Goal: Information Seeking & Learning: Compare options

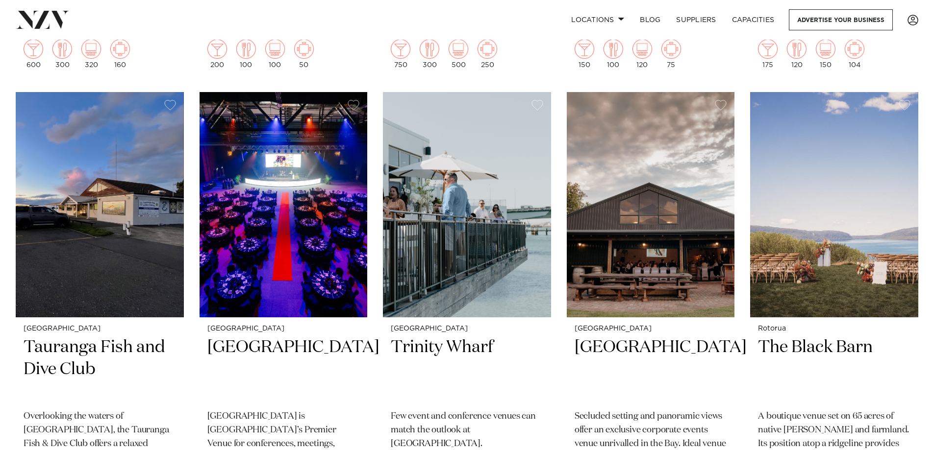
scroll to position [833, 0]
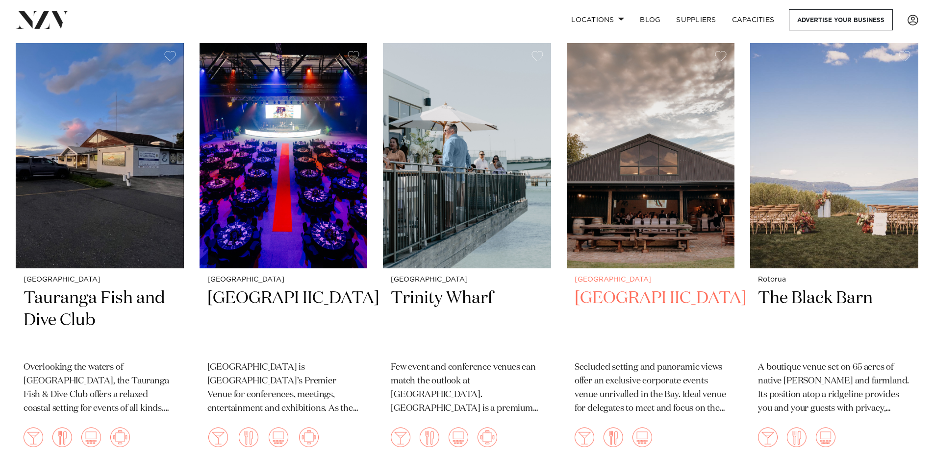
click at [626, 288] on h2 "Eagle Ridge" at bounding box center [650, 321] width 152 height 66
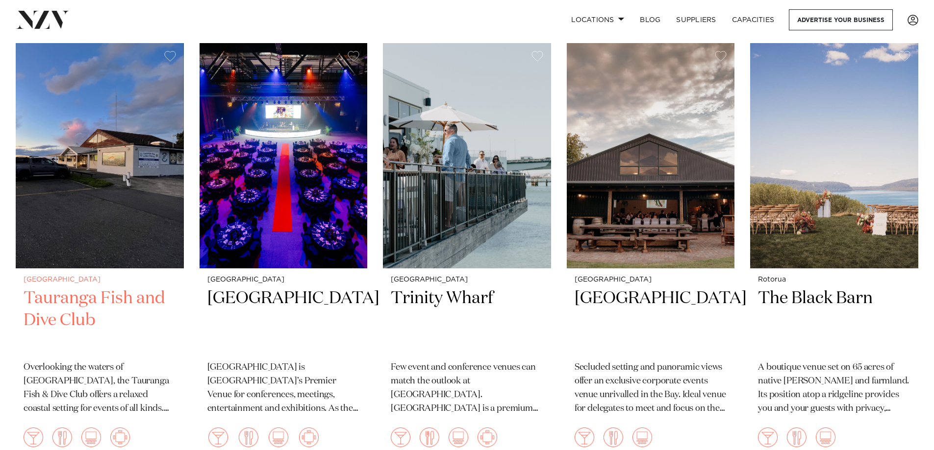
click at [50, 288] on h2 "Tauranga Fish and Dive Club" at bounding box center [100, 321] width 152 height 66
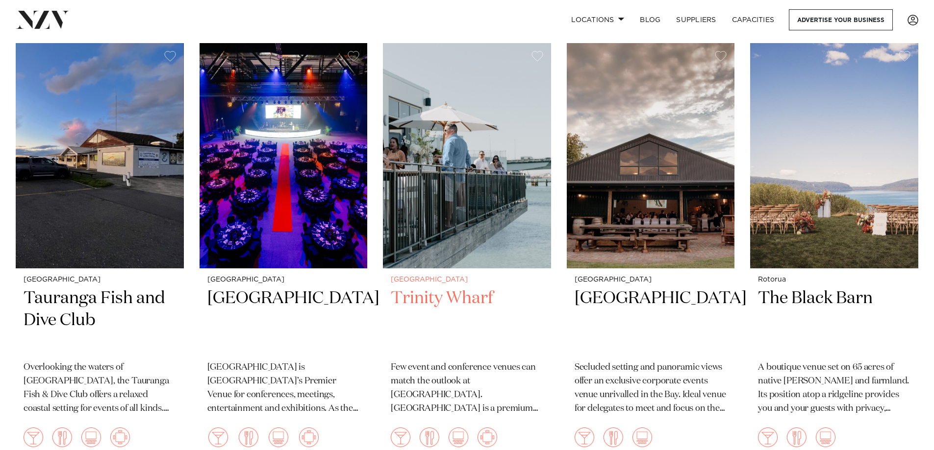
click at [447, 288] on h2 "Trinity Wharf" at bounding box center [467, 321] width 152 height 66
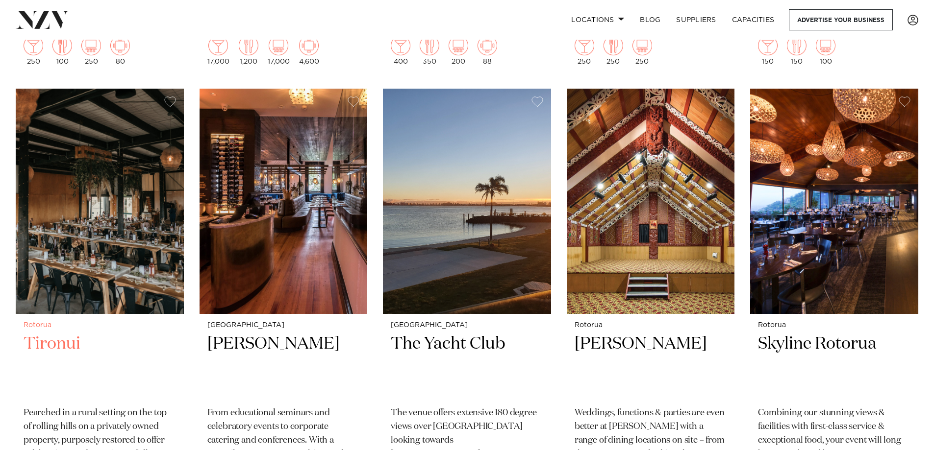
scroll to position [1274, 0]
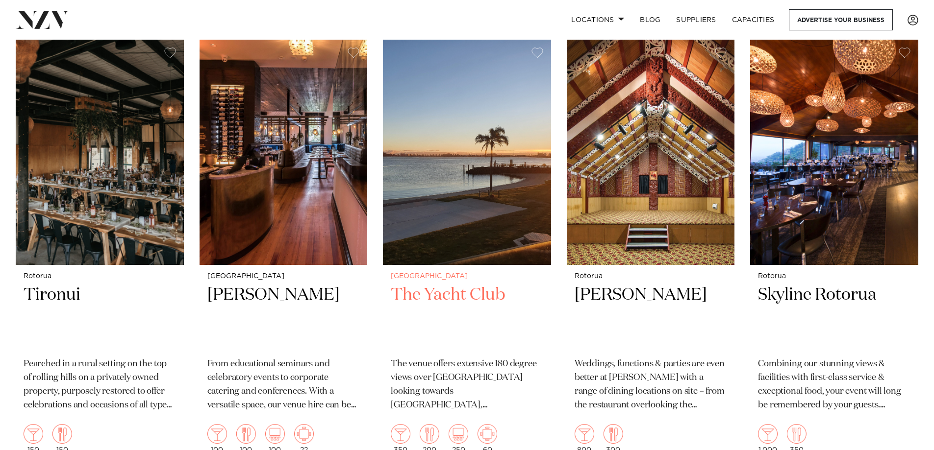
click at [473, 284] on h2 "The Yacht Club" at bounding box center [467, 317] width 152 height 66
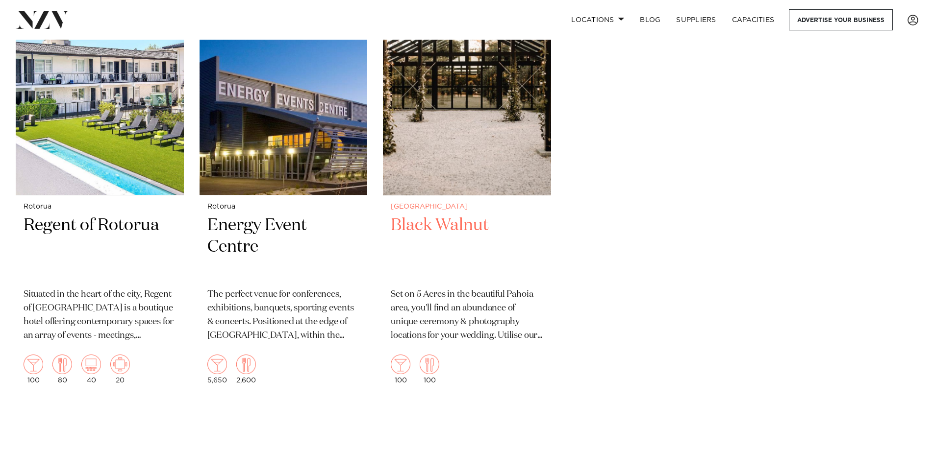
scroll to position [1778, 0]
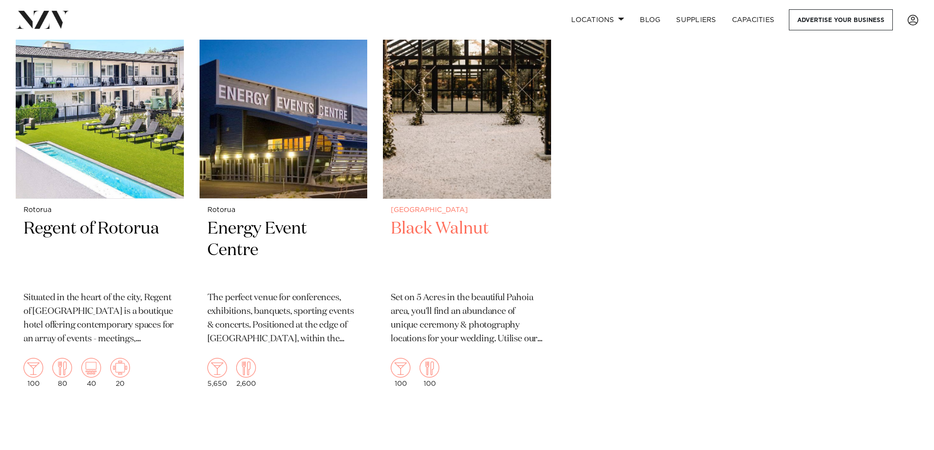
click at [435, 218] on h2 "Black Walnut" at bounding box center [467, 251] width 152 height 66
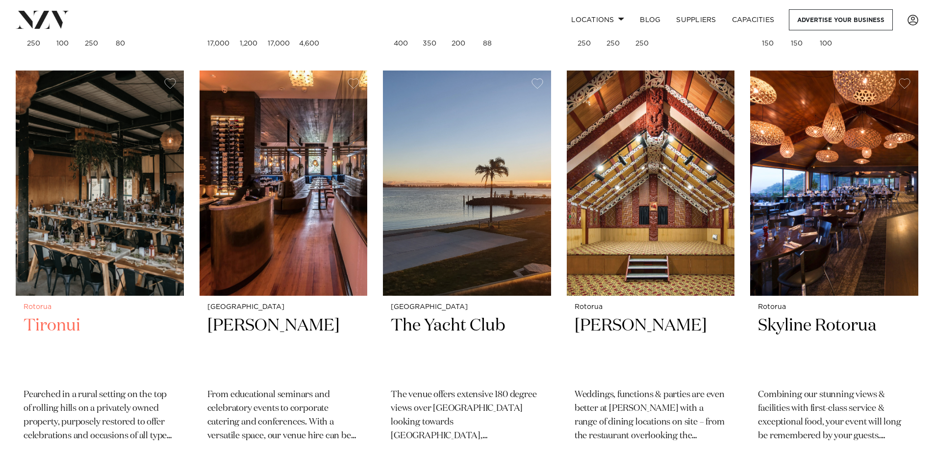
scroll to position [1239, 0]
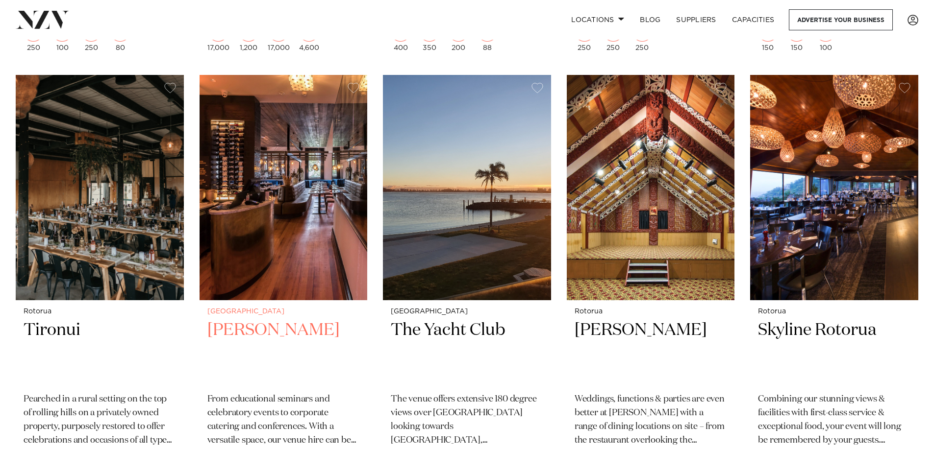
click at [244, 320] on h2 "Clarence Bistro" at bounding box center [283, 353] width 152 height 66
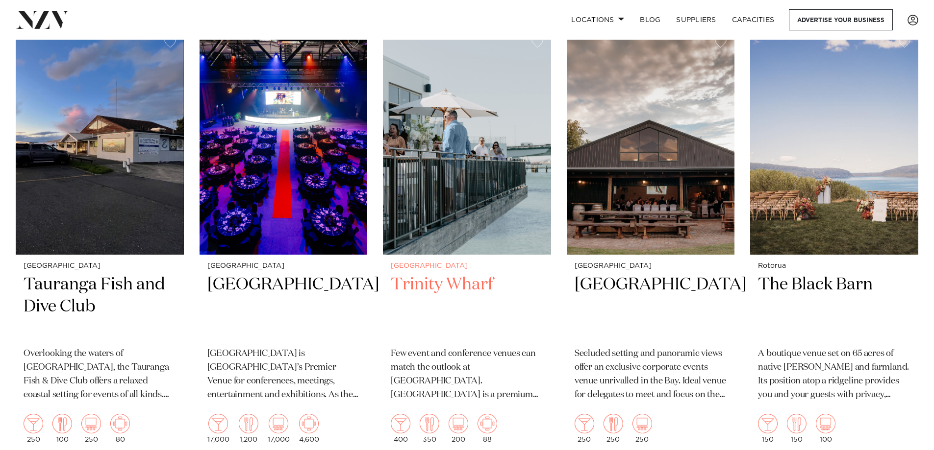
scroll to position [798, 0]
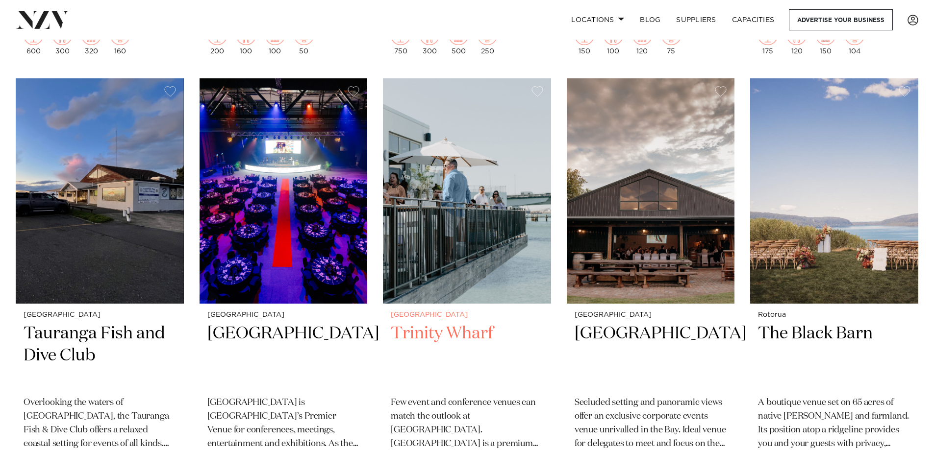
click at [421, 323] on h2 "Trinity Wharf" at bounding box center [467, 356] width 152 height 66
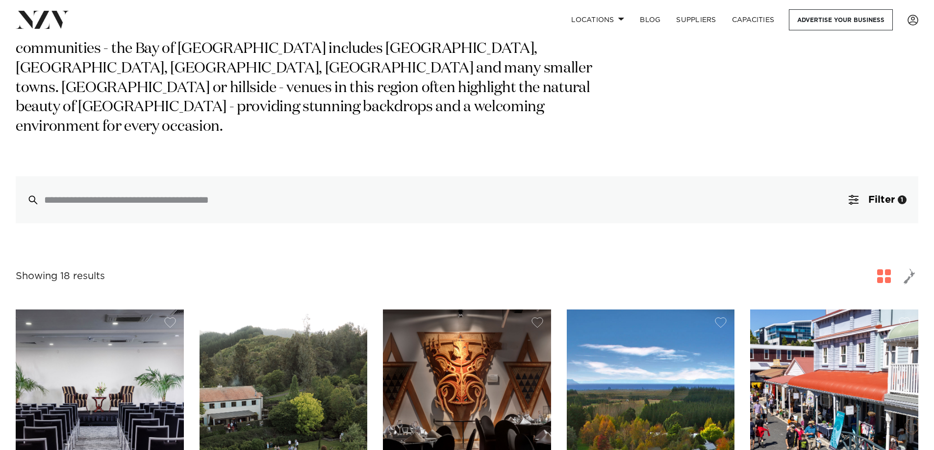
scroll to position [112, 0]
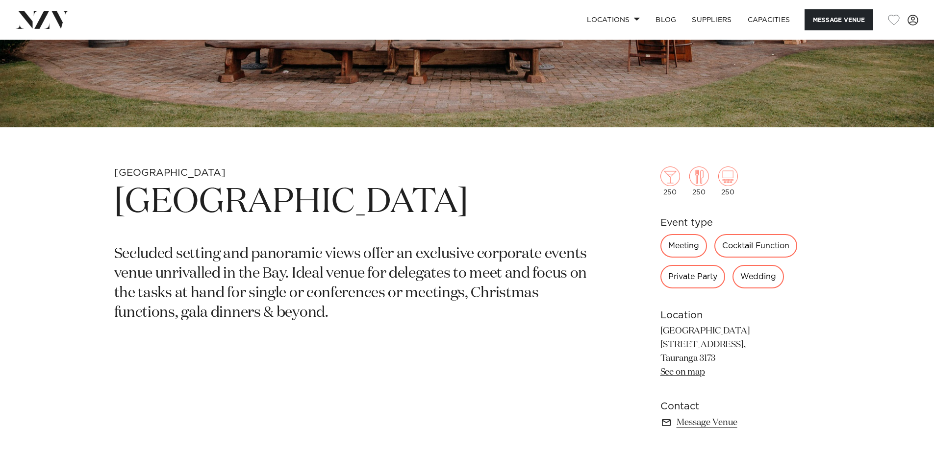
scroll to position [392, 0]
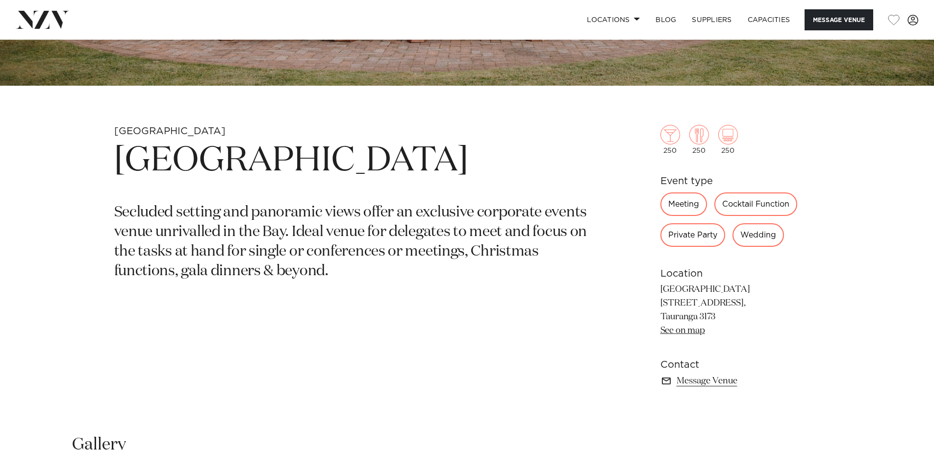
click at [694, 235] on div "Private Party" at bounding box center [692, 235] width 65 height 24
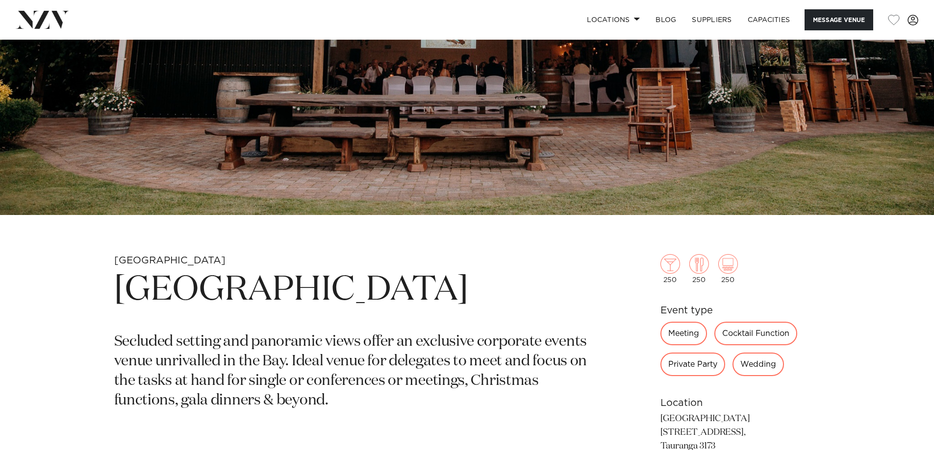
scroll to position [245, 0]
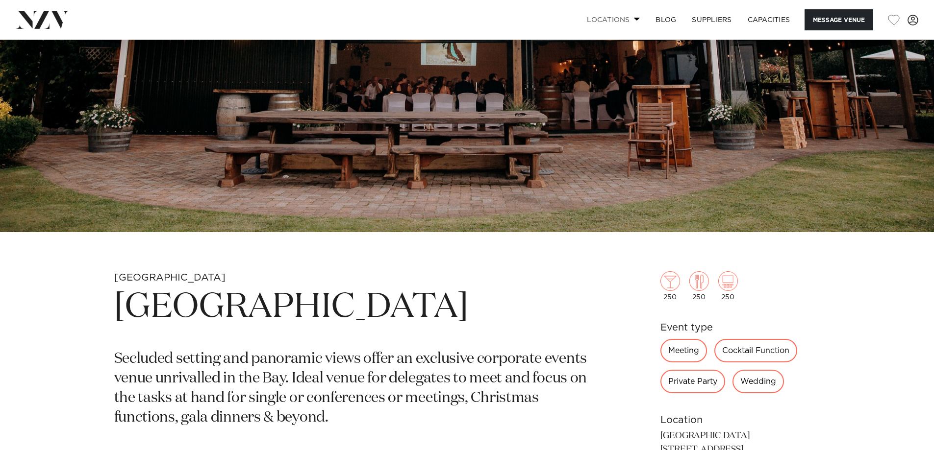
click at [634, 19] on span at bounding box center [637, 18] width 6 height 3
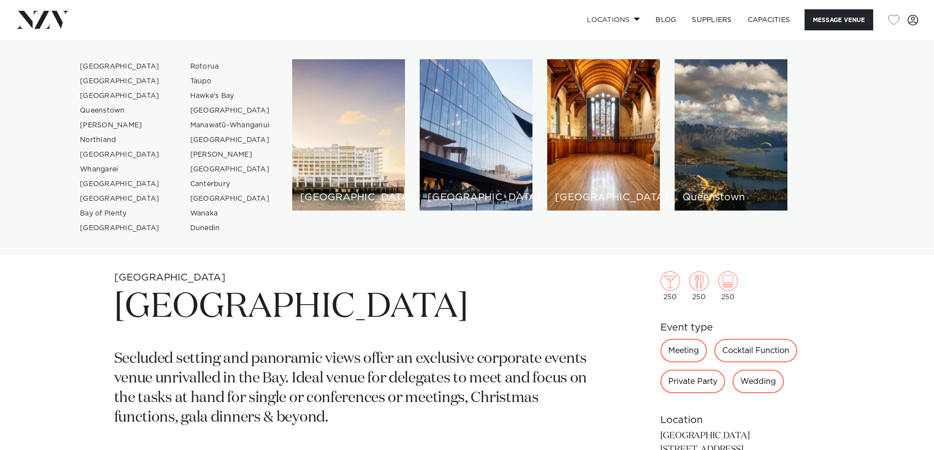
click at [634, 19] on span at bounding box center [637, 18] width 6 height 3
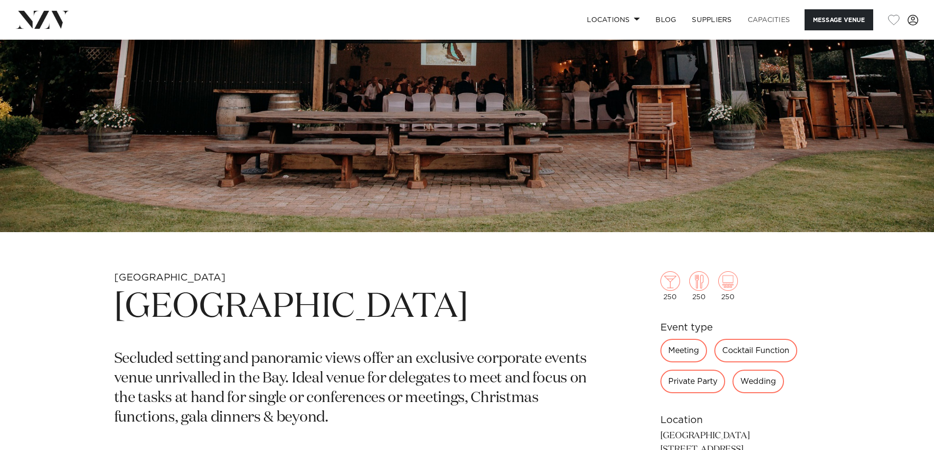
click at [756, 19] on link "Capacities" at bounding box center [769, 19] width 58 height 21
click at [837, 18] on button "Message Venue" at bounding box center [838, 19] width 69 height 21
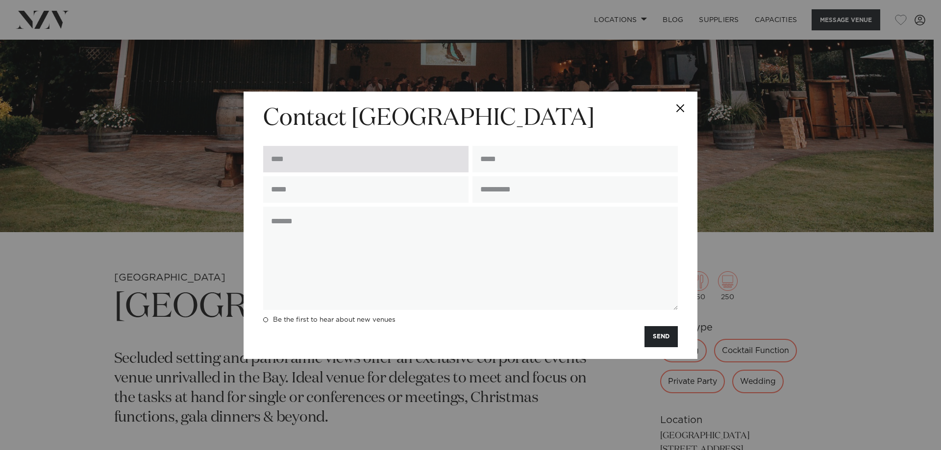
click at [327, 161] on input "text" at bounding box center [365, 159] width 205 height 26
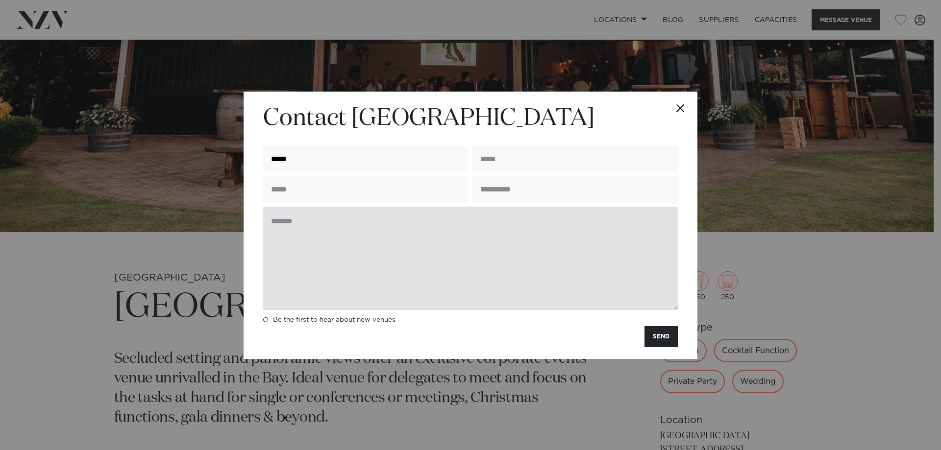
type input "*****"
click at [328, 236] on textarea at bounding box center [470, 258] width 415 height 103
paste textarea "**********"
type textarea "**********"
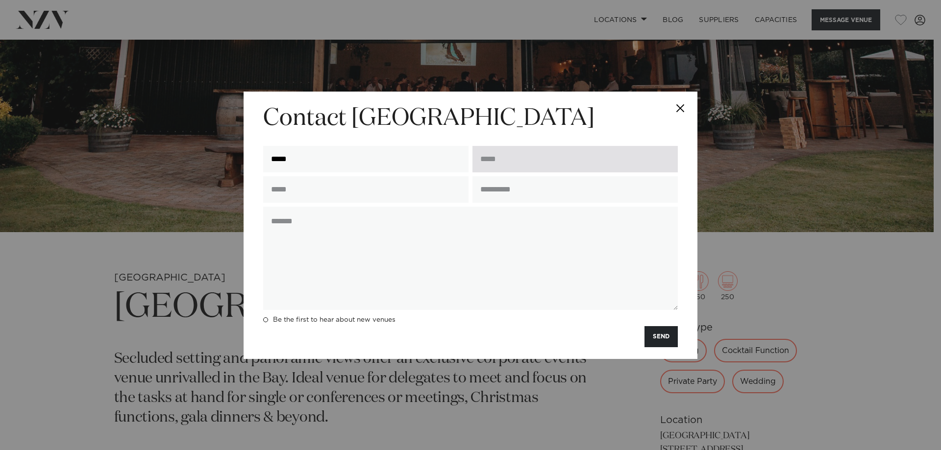
click at [527, 164] on input "email" at bounding box center [574, 159] width 205 height 26
click at [676, 103] on button "Close" at bounding box center [680, 109] width 34 height 34
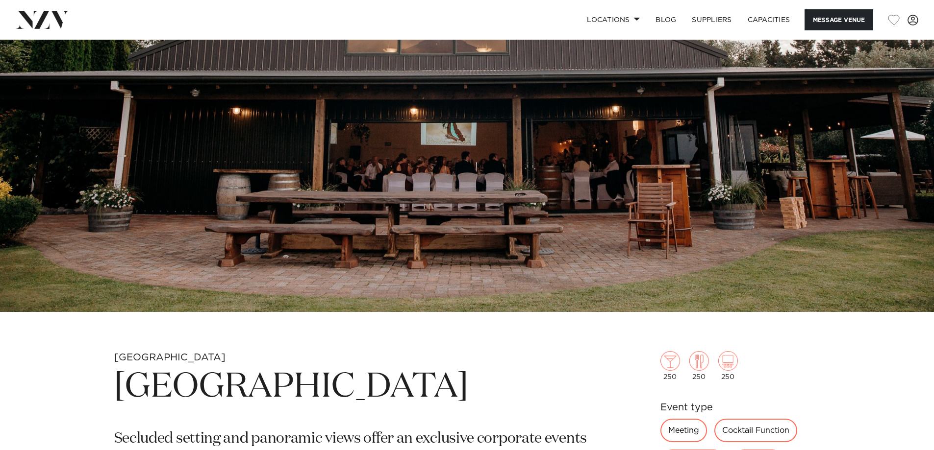
scroll to position [98, 0]
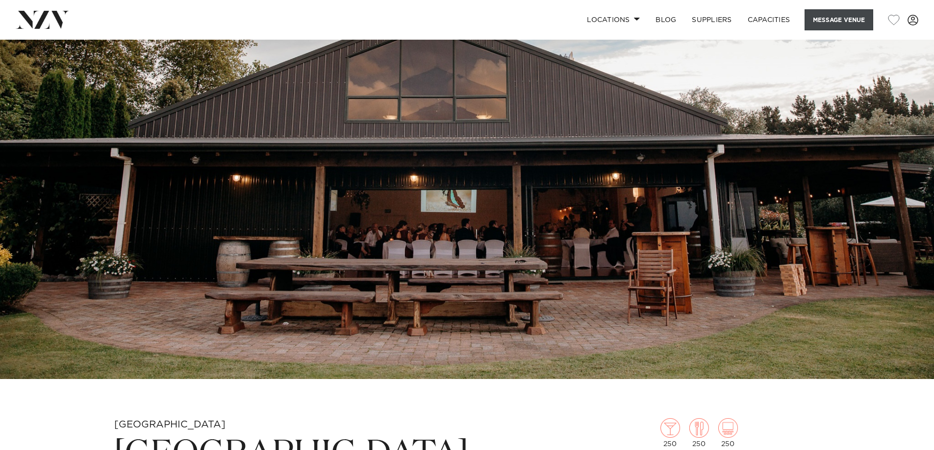
click at [823, 19] on button "Message Venue" at bounding box center [838, 19] width 69 height 21
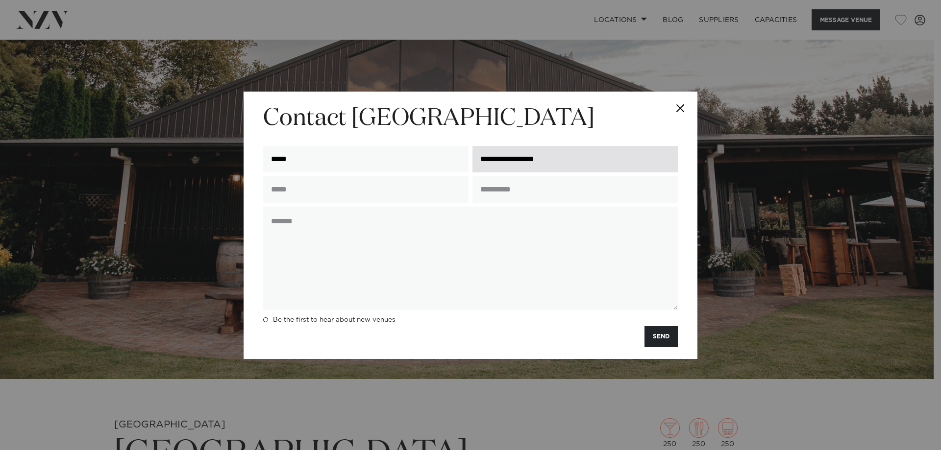
click at [590, 151] on input "**********" at bounding box center [574, 159] width 205 height 26
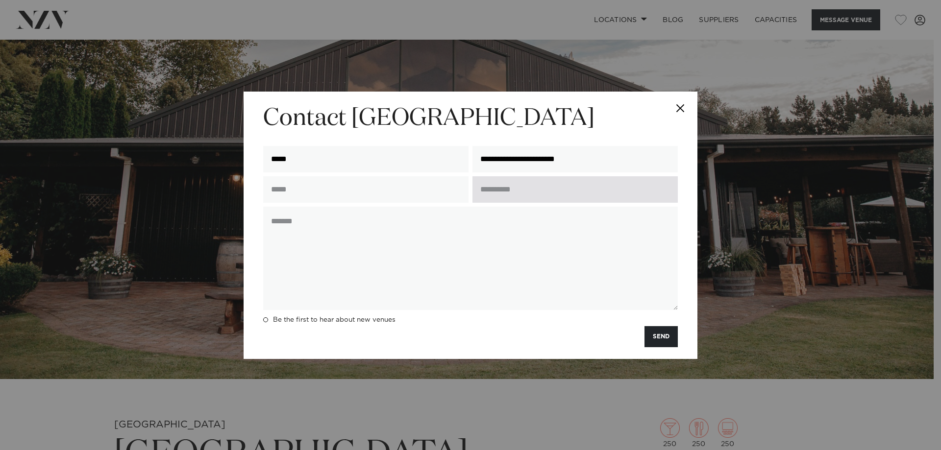
type input "**********"
click at [529, 198] on input "text" at bounding box center [574, 189] width 205 height 26
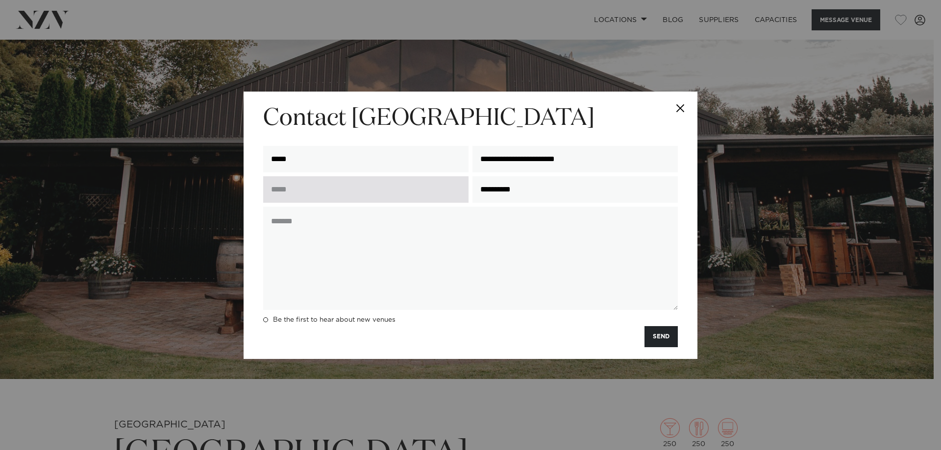
type input "**********"
click at [338, 188] on input "text" at bounding box center [365, 189] width 205 height 26
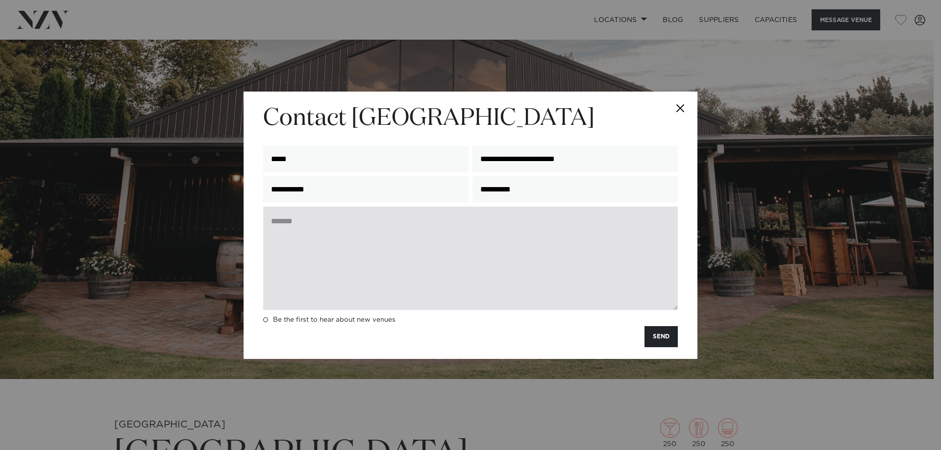
type input "**********"
click at [316, 225] on textarea at bounding box center [470, 258] width 415 height 103
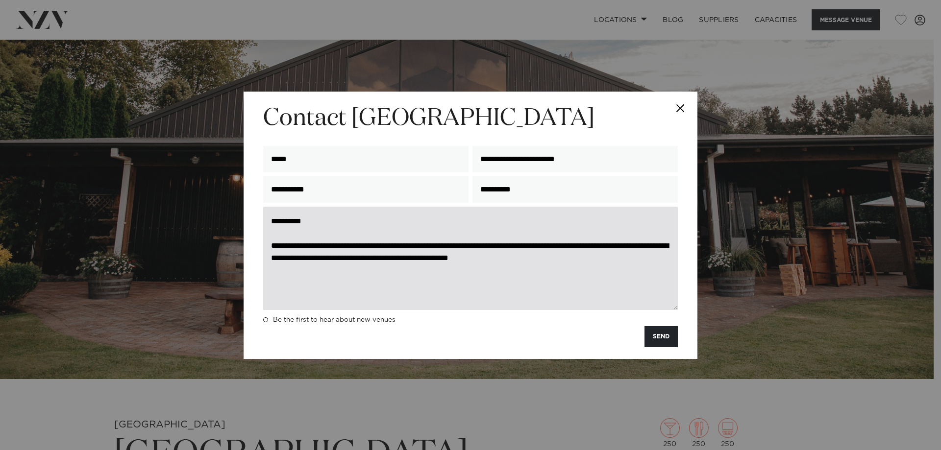
click at [427, 248] on textarea "**********" at bounding box center [470, 258] width 415 height 103
click at [660, 260] on textarea "**********" at bounding box center [470, 258] width 415 height 103
click at [436, 246] on textarea "**********" at bounding box center [470, 258] width 415 height 103
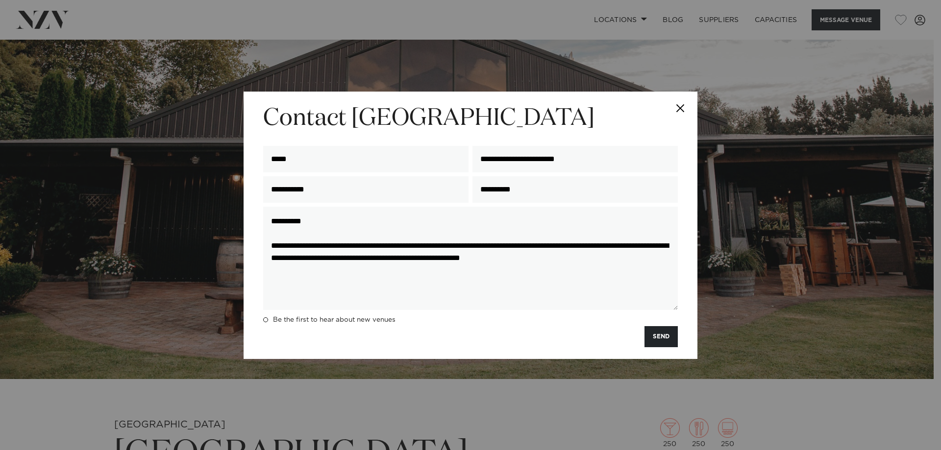
drag, startPoint x: 436, startPoint y: 246, endPoint x: 501, endPoint y: 58, distance: 199.0
click at [491, 28] on div "**********" at bounding box center [470, 225] width 941 height 450
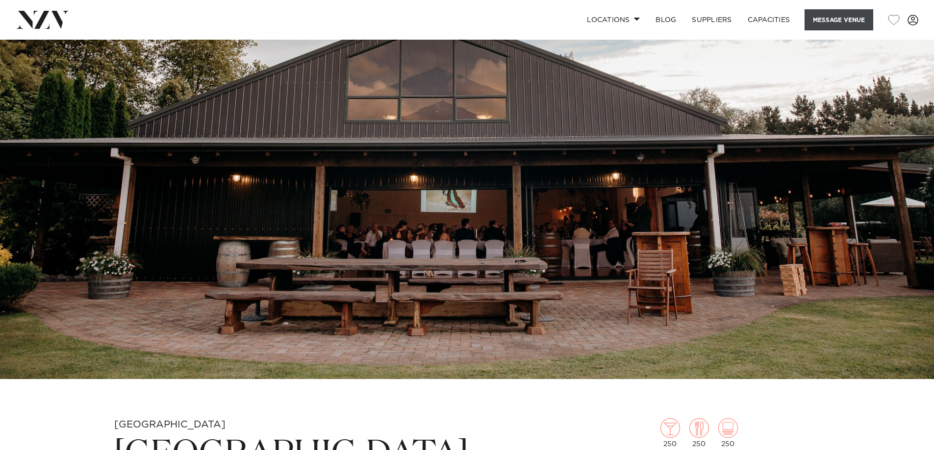
click at [822, 16] on button "Message Venue" at bounding box center [838, 19] width 69 height 21
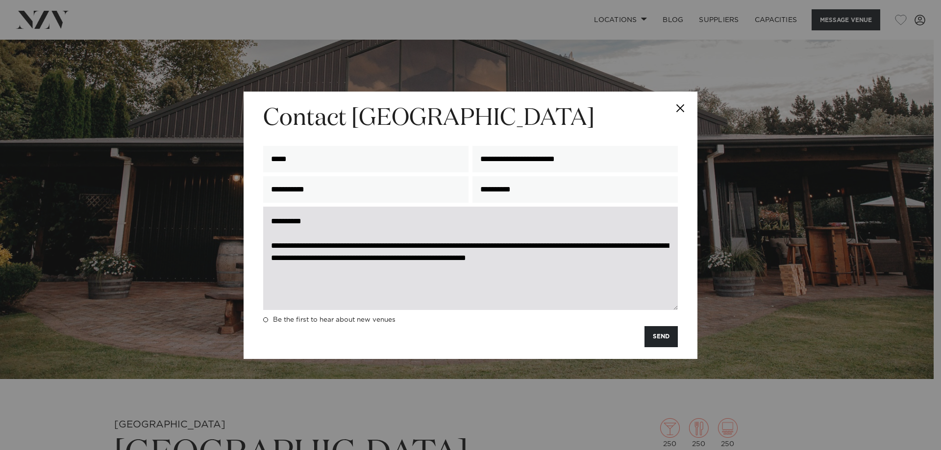
click at [669, 268] on textarea "**********" at bounding box center [470, 258] width 415 height 103
click at [444, 265] on textarea "**********" at bounding box center [470, 258] width 415 height 103
click at [440, 271] on textarea "**********" at bounding box center [470, 258] width 415 height 103
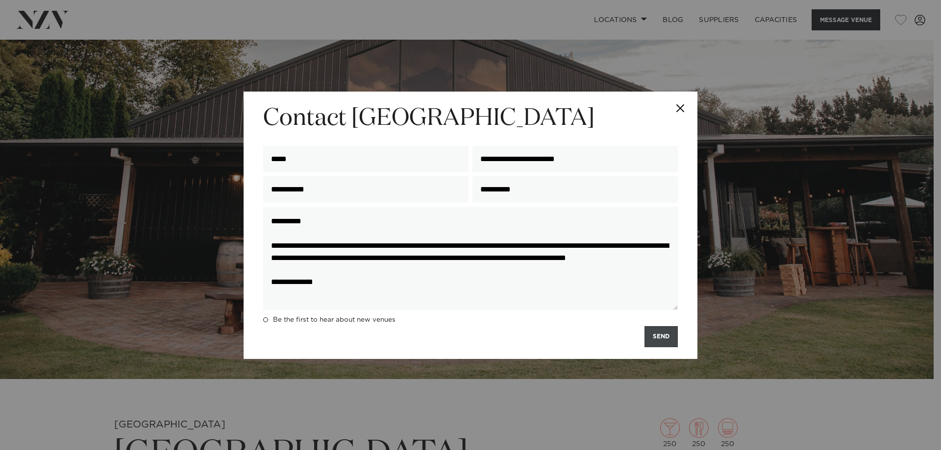
type textarea "**********"
click at [659, 335] on button "SEND" at bounding box center [660, 336] width 33 height 21
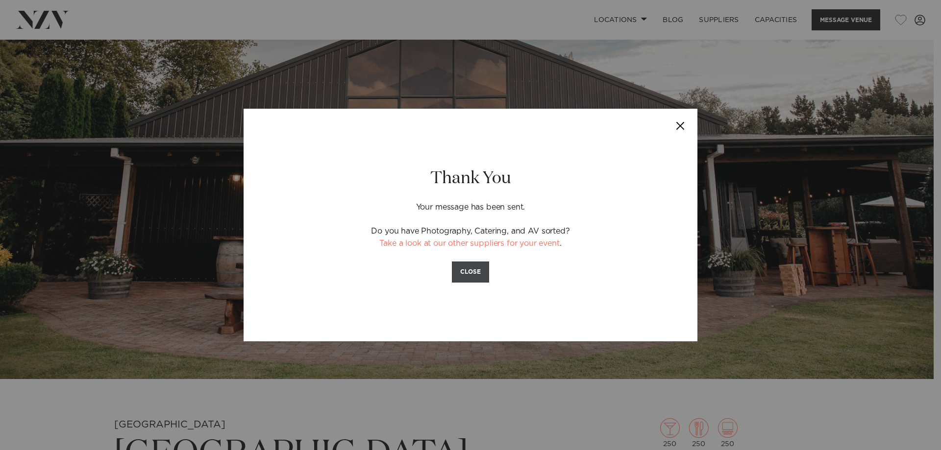
click at [468, 273] on button "CLOSE" at bounding box center [470, 272] width 37 height 21
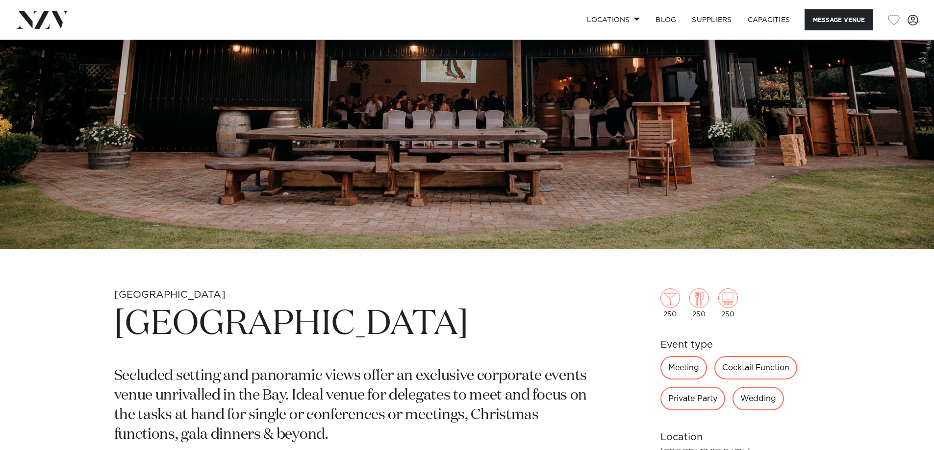
scroll to position [245, 0]
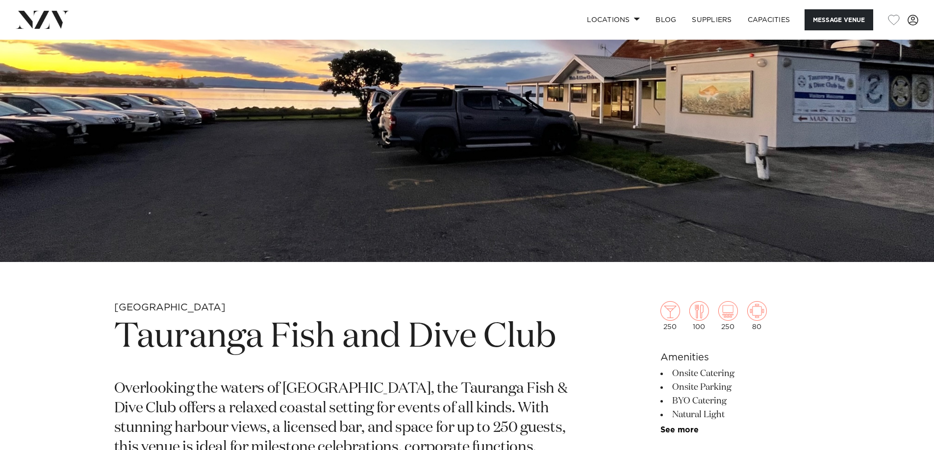
scroll to position [245, 0]
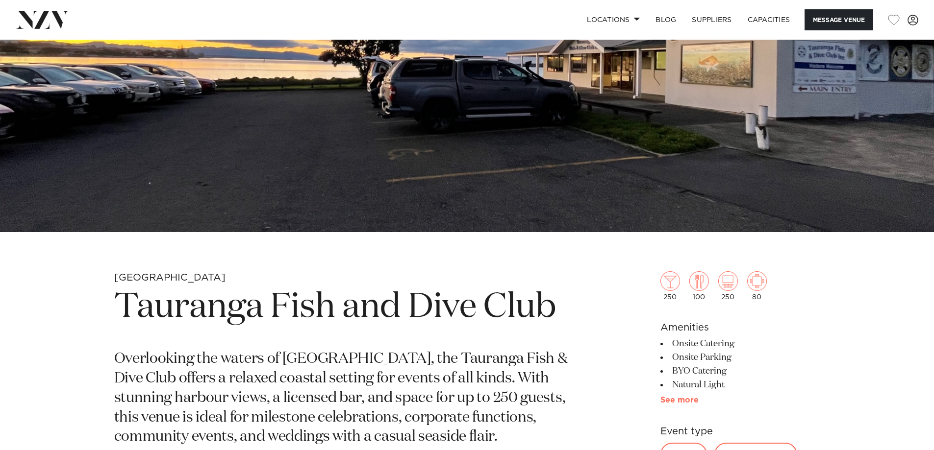
click at [668, 399] on link "See more" at bounding box center [698, 400] width 76 height 8
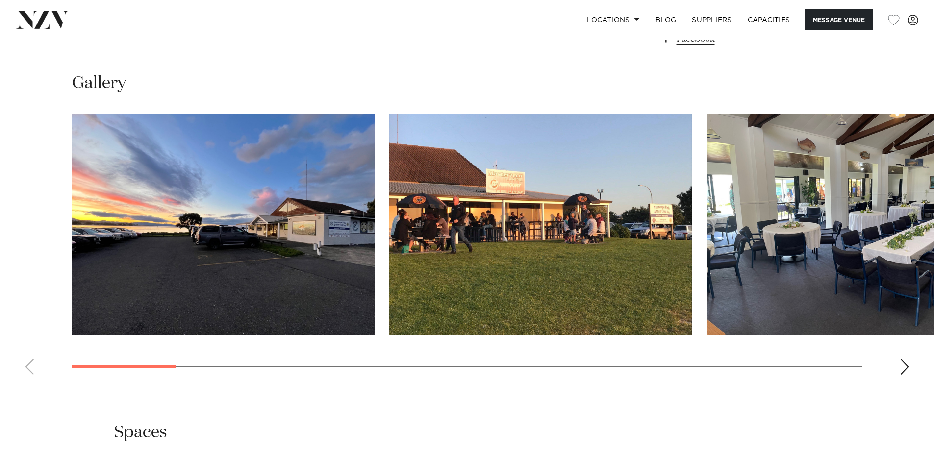
scroll to position [1176, 0]
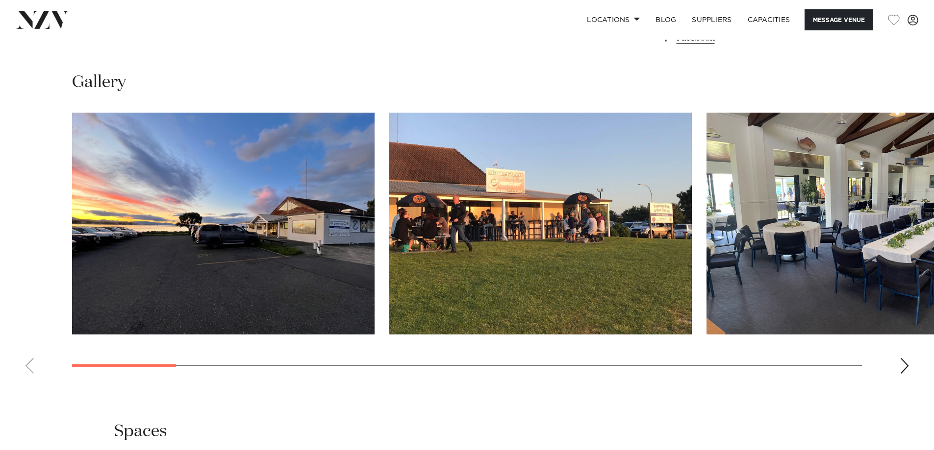
click at [905, 371] on div "Next slide" at bounding box center [904, 366] width 10 height 16
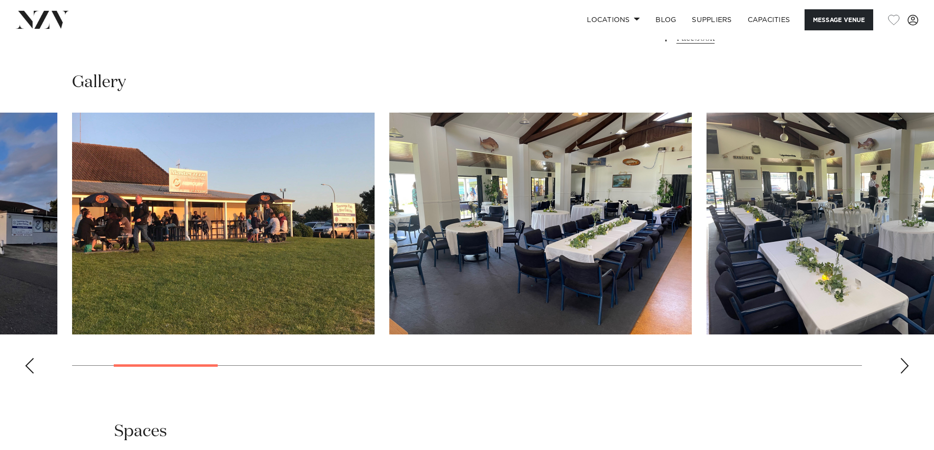
click at [905, 371] on div "Next slide" at bounding box center [904, 366] width 10 height 16
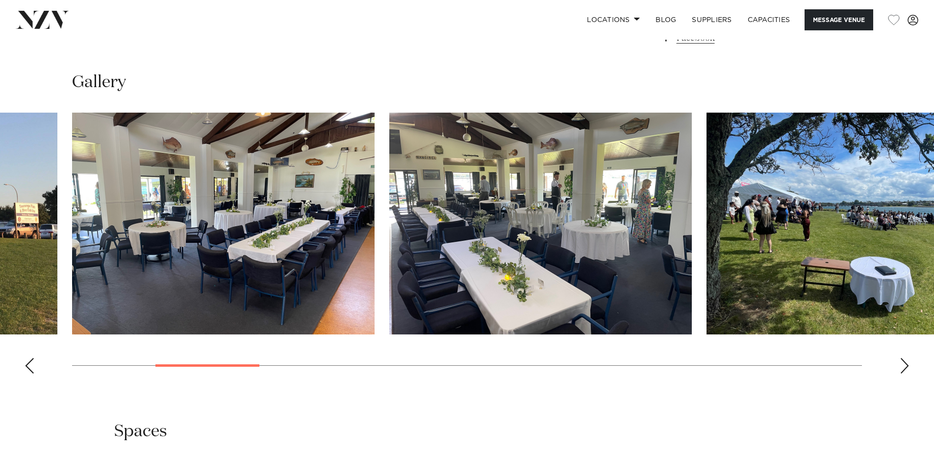
click at [905, 371] on div "Next slide" at bounding box center [904, 366] width 10 height 16
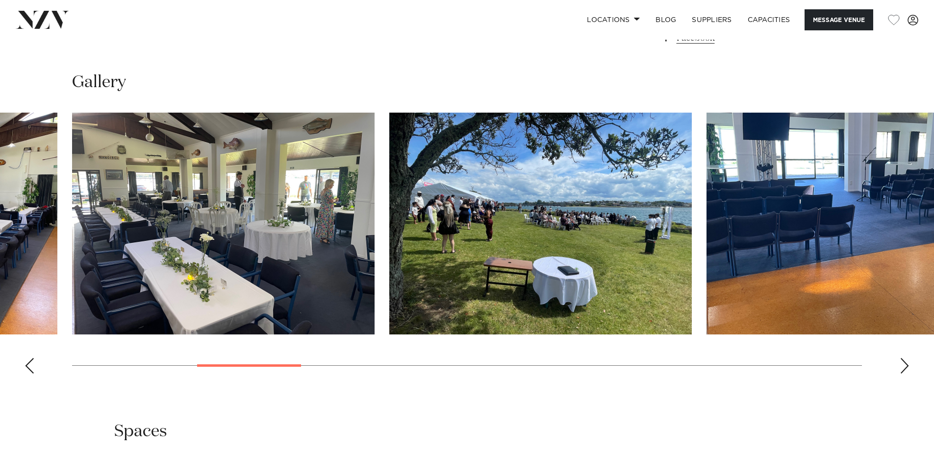
click at [905, 371] on div "Next slide" at bounding box center [904, 366] width 10 height 16
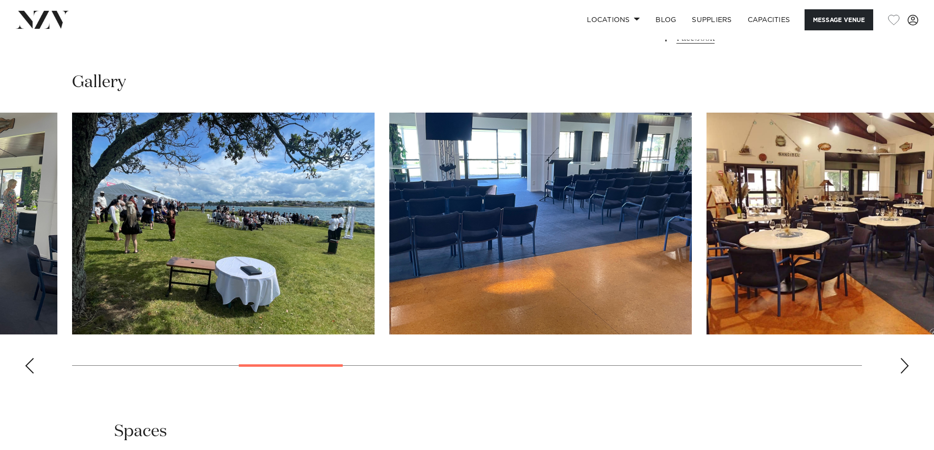
click at [905, 371] on div "Next slide" at bounding box center [904, 366] width 10 height 16
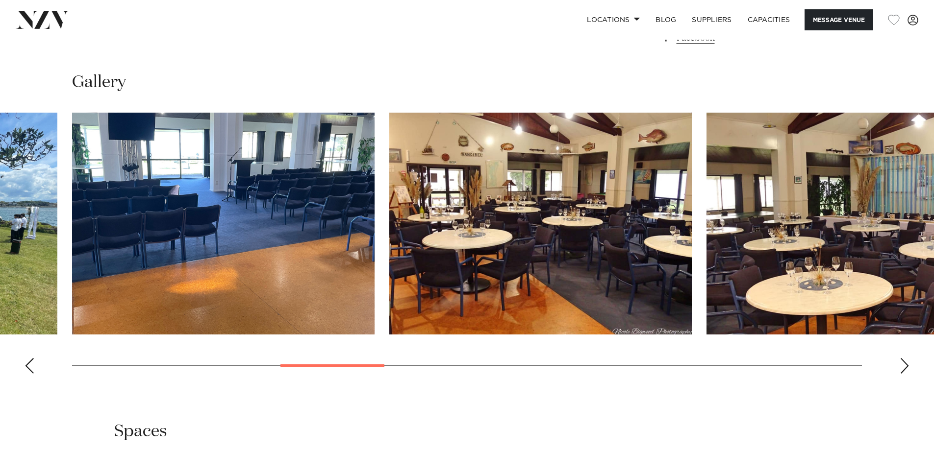
click at [905, 371] on div "Next slide" at bounding box center [904, 366] width 10 height 16
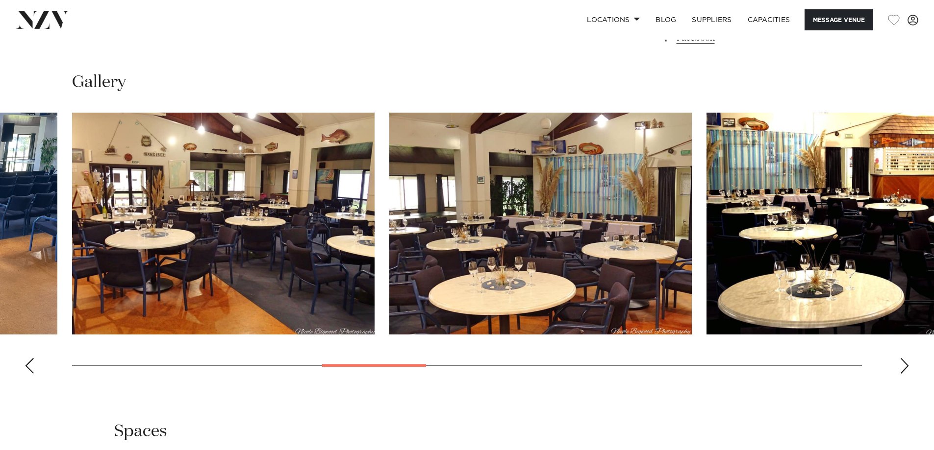
click at [905, 371] on div "Next slide" at bounding box center [904, 366] width 10 height 16
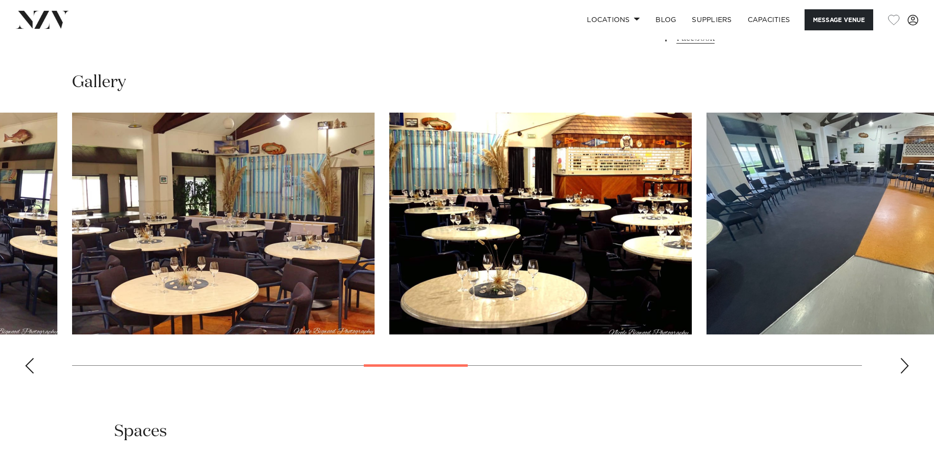
click at [905, 371] on div "Next slide" at bounding box center [904, 366] width 10 height 16
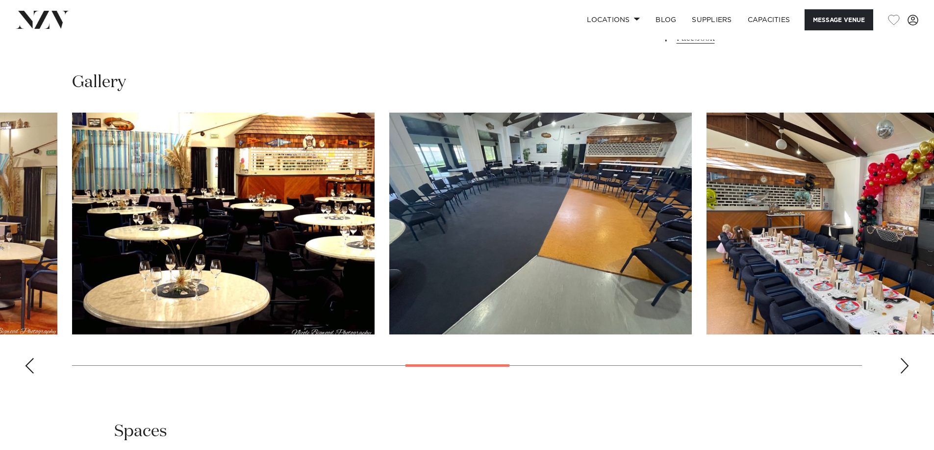
click at [905, 371] on div "Next slide" at bounding box center [904, 366] width 10 height 16
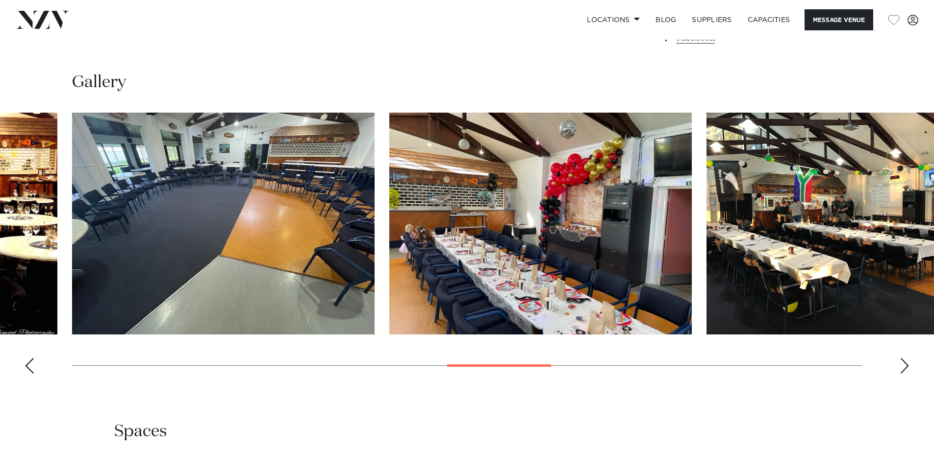
click at [905, 371] on div "Next slide" at bounding box center [904, 366] width 10 height 16
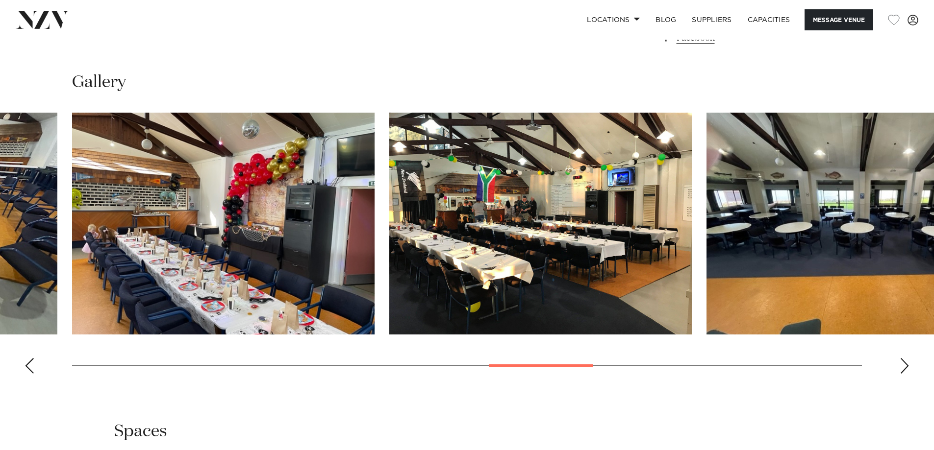
click at [905, 371] on div "Next slide" at bounding box center [904, 366] width 10 height 16
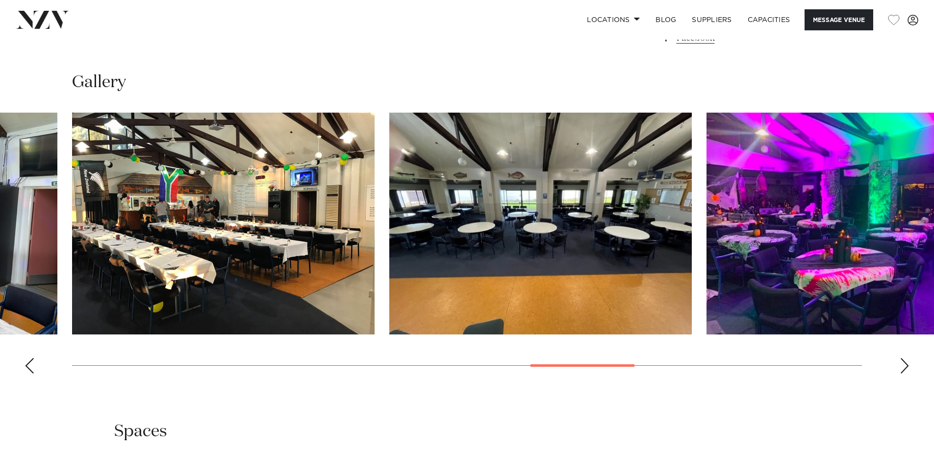
click at [905, 371] on div "Next slide" at bounding box center [904, 366] width 10 height 16
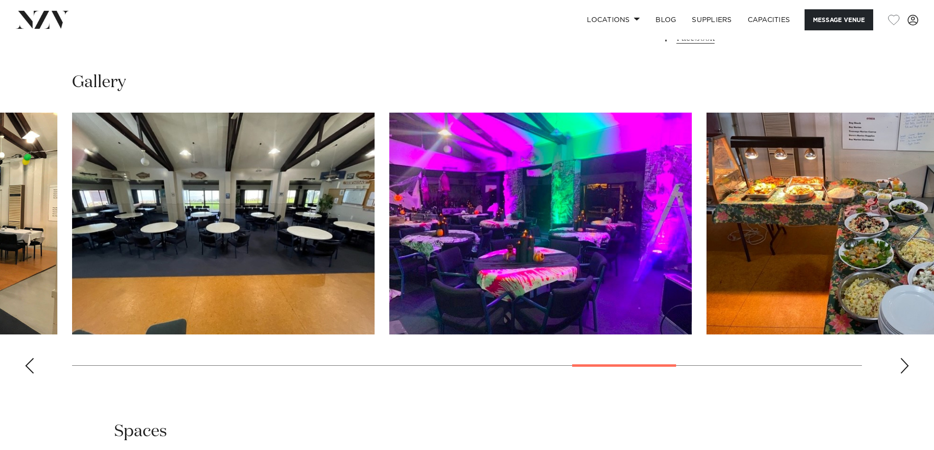
click at [905, 371] on div "Next slide" at bounding box center [904, 366] width 10 height 16
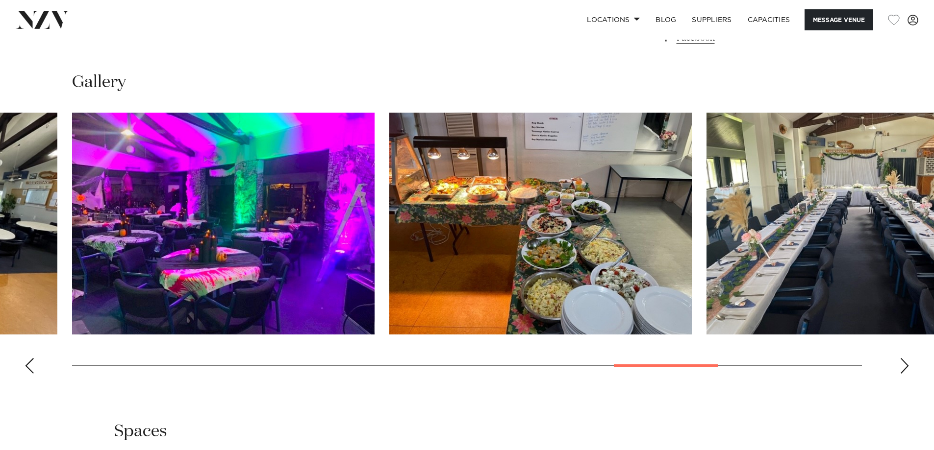
click at [905, 371] on div "Next slide" at bounding box center [904, 366] width 10 height 16
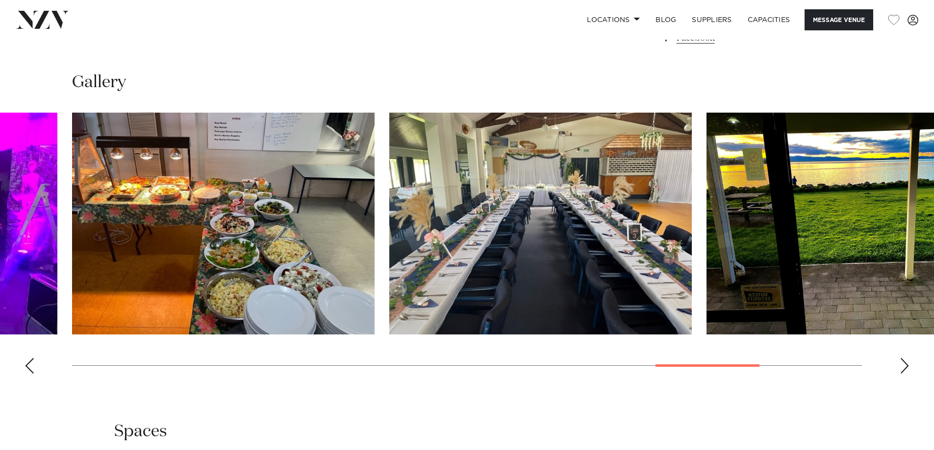
click at [905, 371] on div "Next slide" at bounding box center [904, 366] width 10 height 16
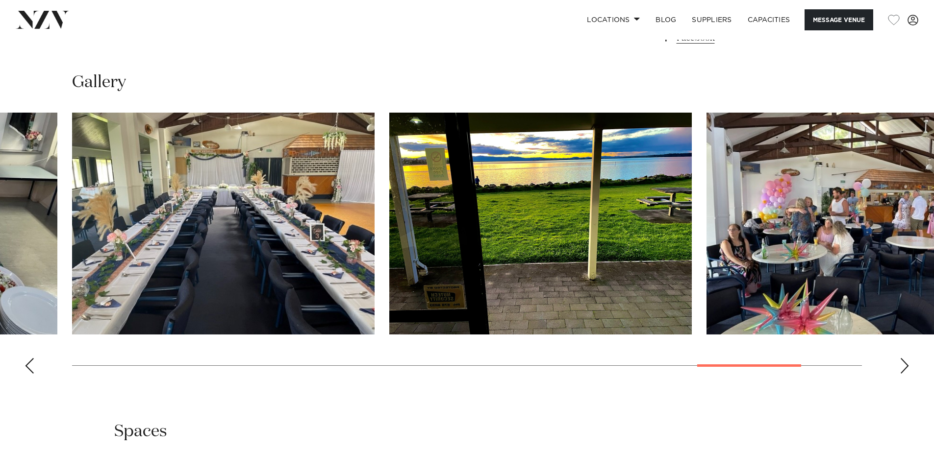
click at [905, 371] on div "Next slide" at bounding box center [904, 366] width 10 height 16
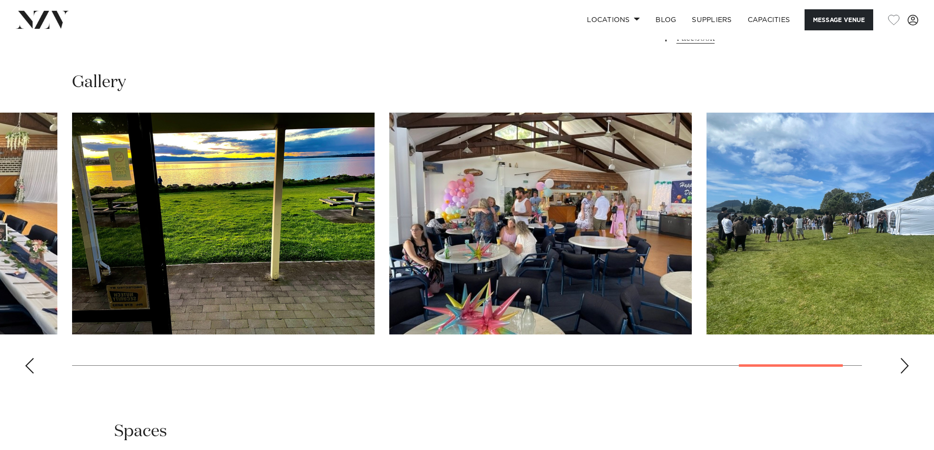
click at [905, 371] on div "Next slide" at bounding box center [904, 366] width 10 height 16
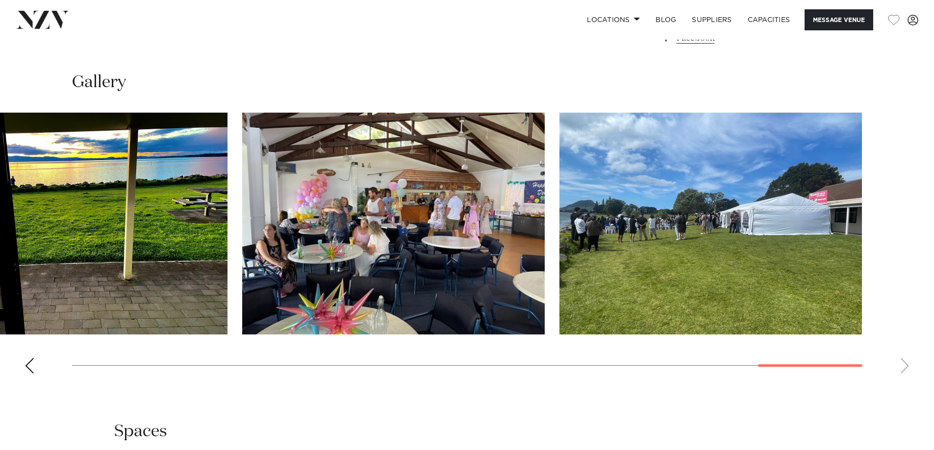
click at [28, 367] on div "Previous slide" at bounding box center [30, 366] width 10 height 16
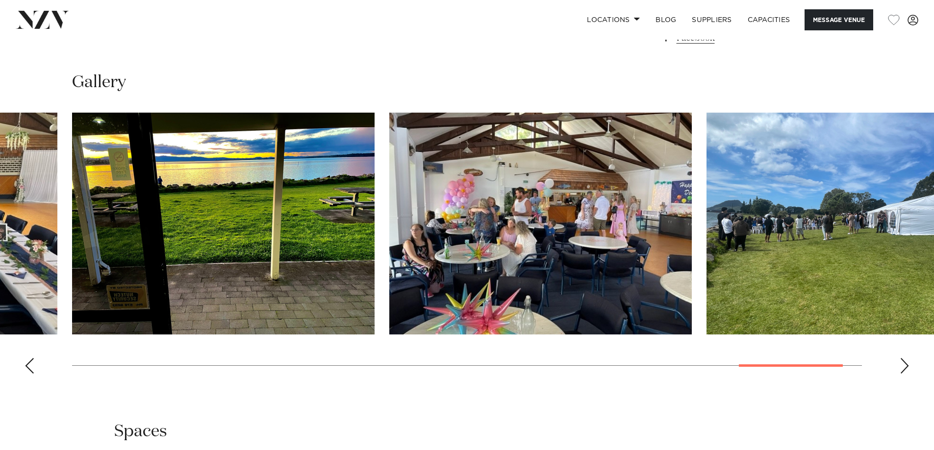
click at [28, 367] on div "Previous slide" at bounding box center [30, 366] width 10 height 16
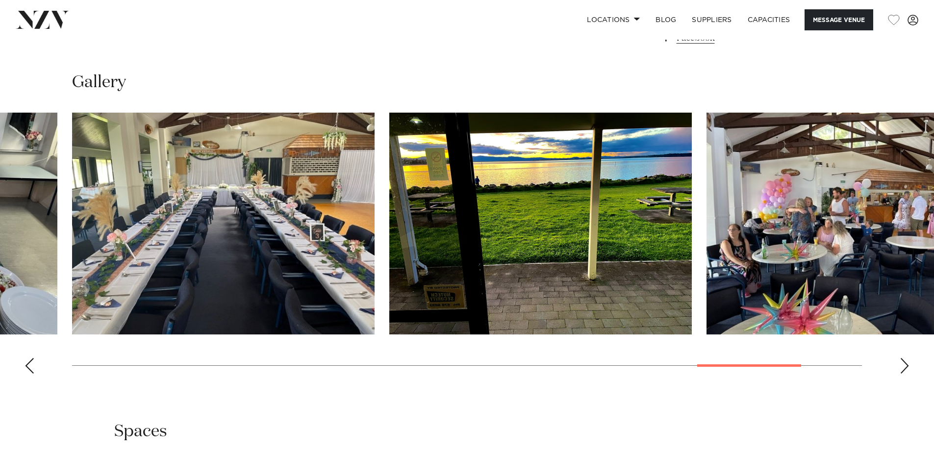
click at [29, 367] on div "Previous slide" at bounding box center [30, 366] width 10 height 16
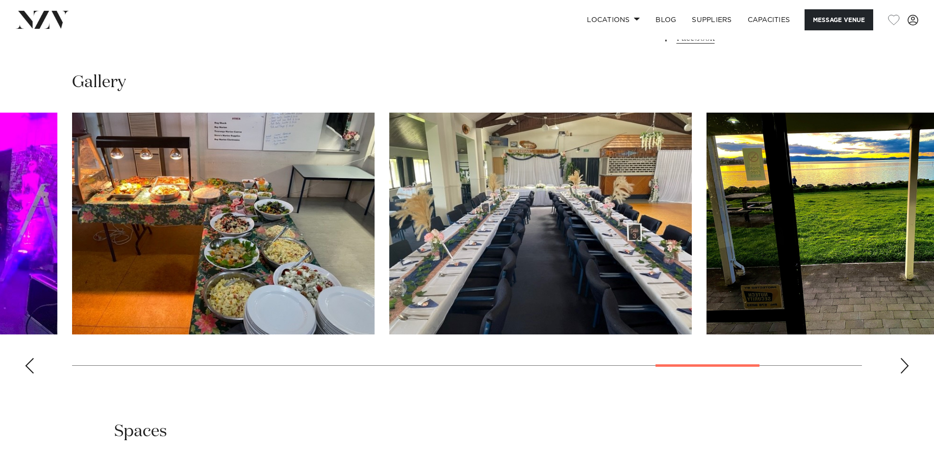
click at [29, 364] on div "Previous slide" at bounding box center [30, 366] width 10 height 16
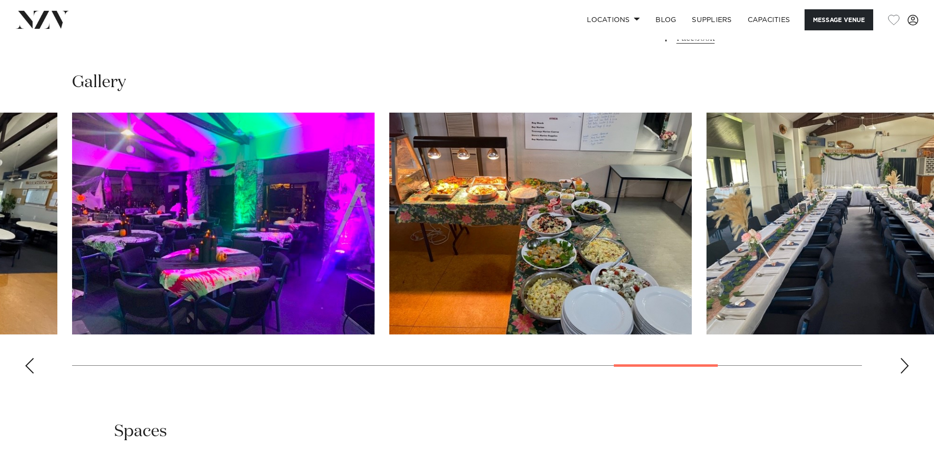
click at [29, 364] on div "Previous slide" at bounding box center [30, 366] width 10 height 16
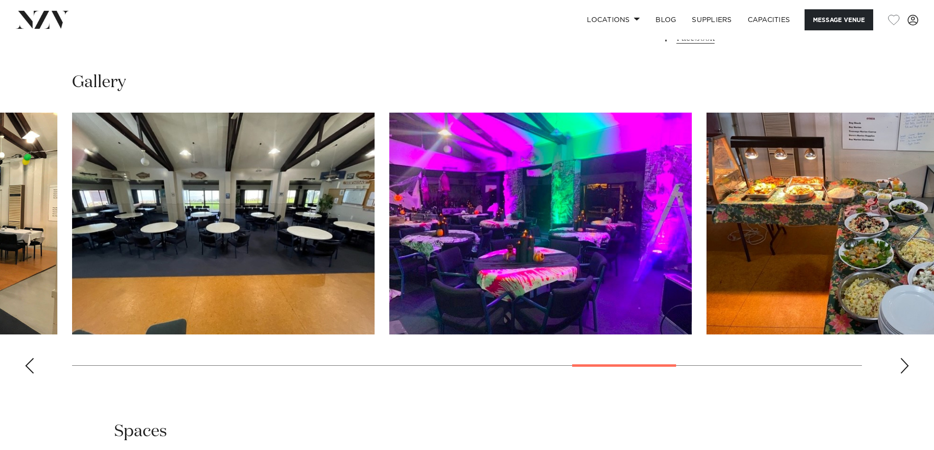
click at [29, 364] on div "Previous slide" at bounding box center [30, 366] width 10 height 16
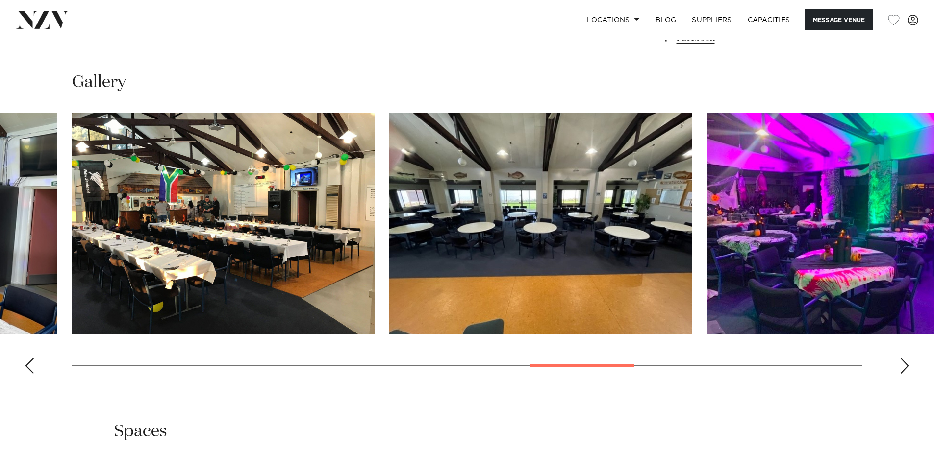
click at [29, 364] on div "Previous slide" at bounding box center [30, 366] width 10 height 16
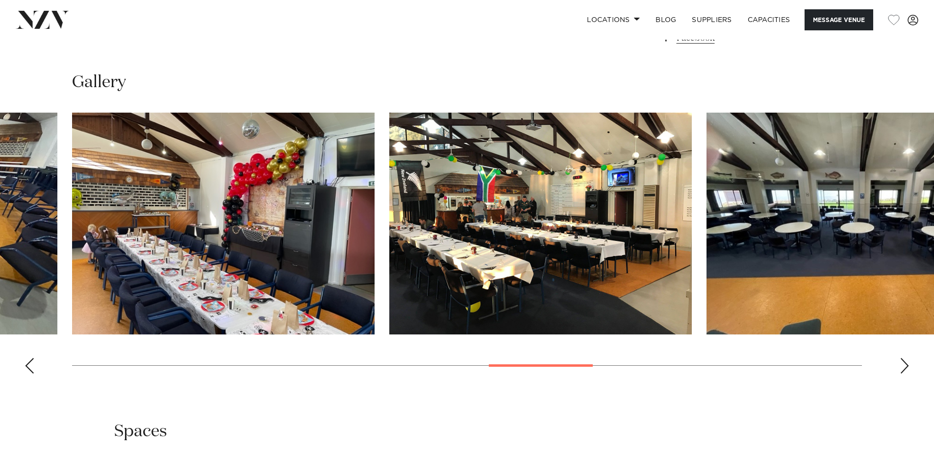
click at [29, 364] on div "Previous slide" at bounding box center [30, 366] width 10 height 16
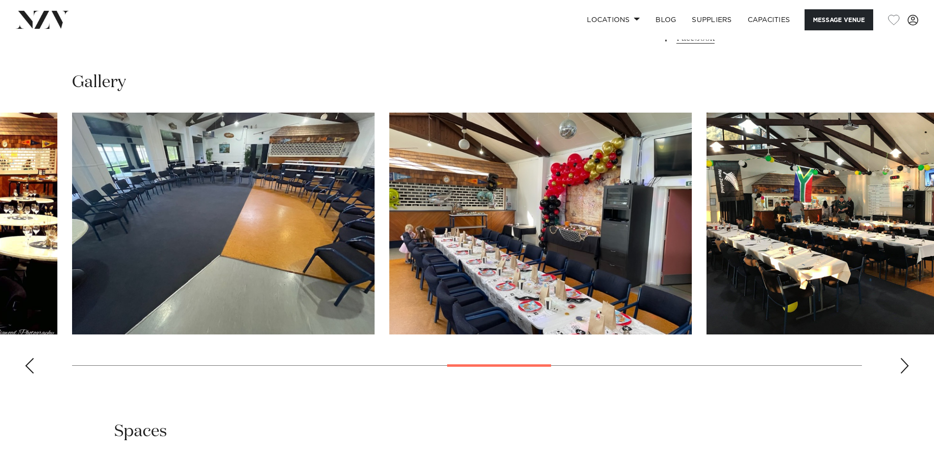
click at [29, 364] on div "Previous slide" at bounding box center [30, 366] width 10 height 16
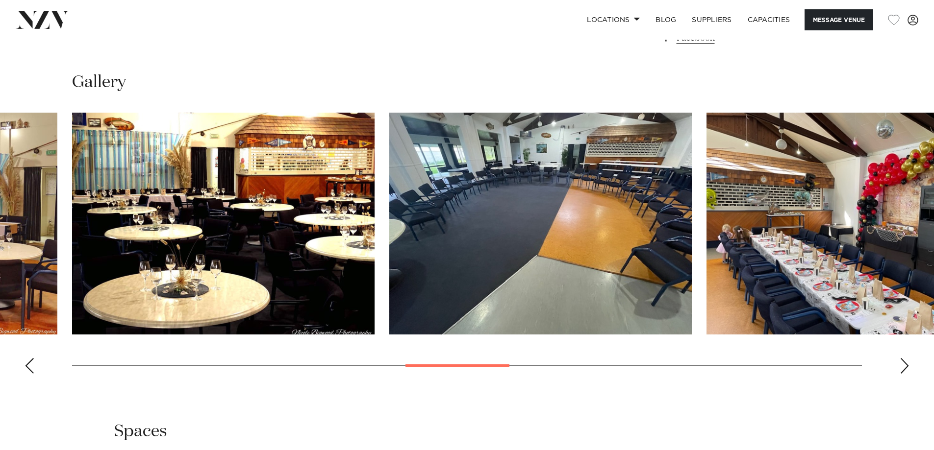
click at [29, 364] on div "Previous slide" at bounding box center [30, 366] width 10 height 16
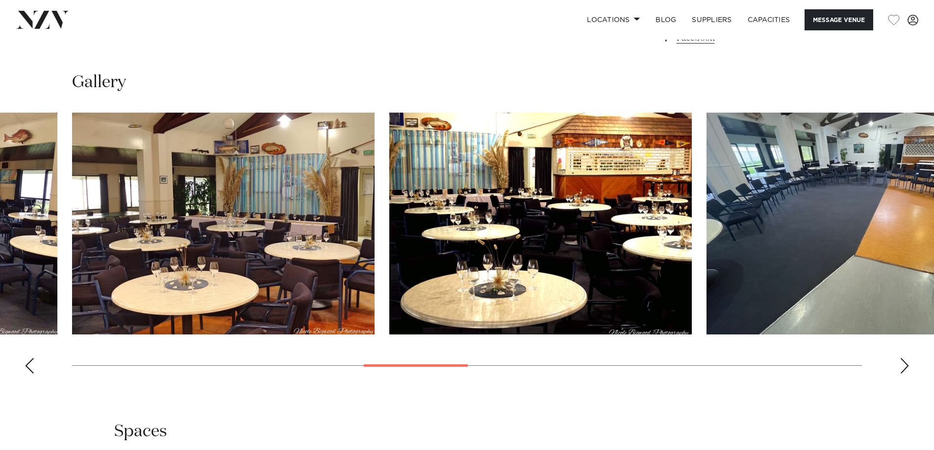
click at [29, 364] on div "Previous slide" at bounding box center [30, 366] width 10 height 16
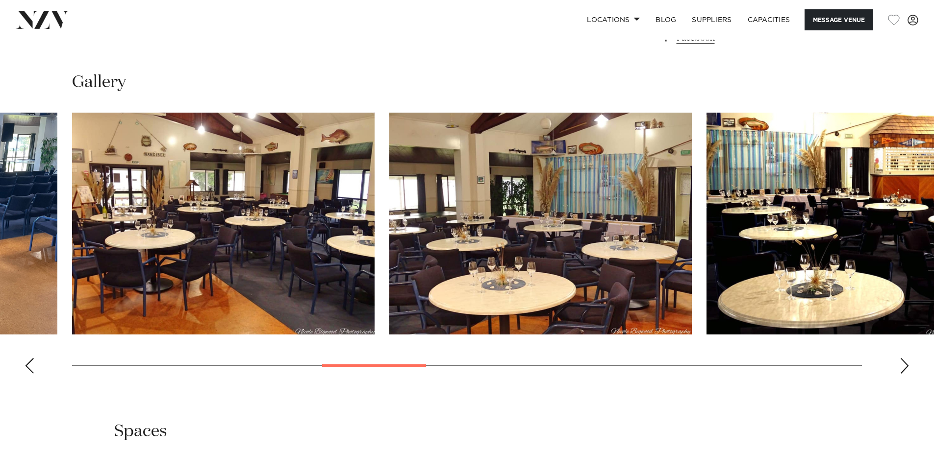
click at [29, 364] on div "Previous slide" at bounding box center [30, 366] width 10 height 16
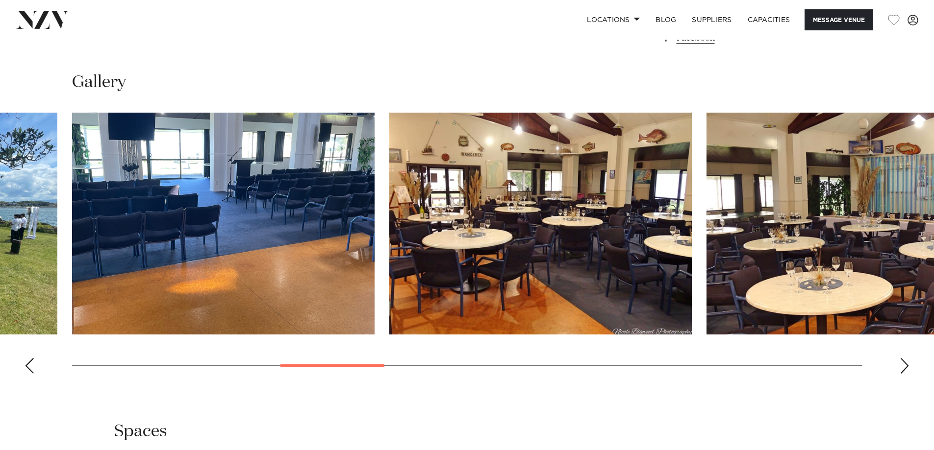
click at [29, 364] on div "Previous slide" at bounding box center [30, 366] width 10 height 16
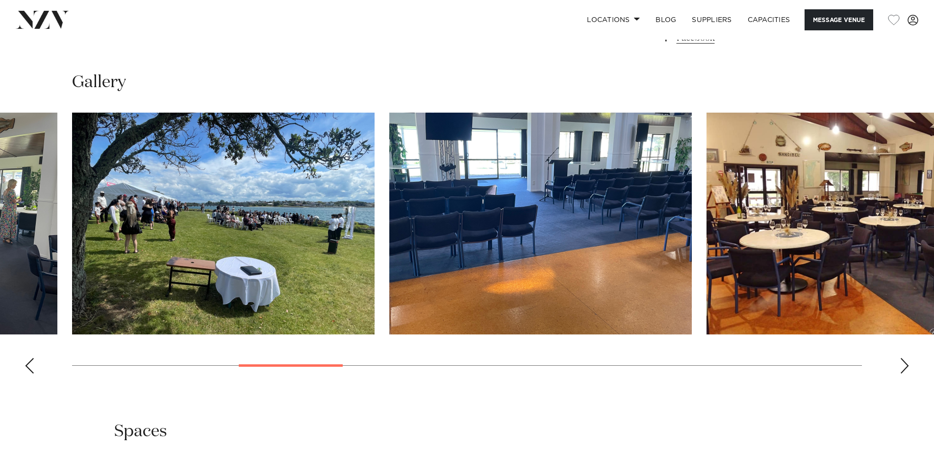
click at [29, 364] on div "Previous slide" at bounding box center [30, 366] width 10 height 16
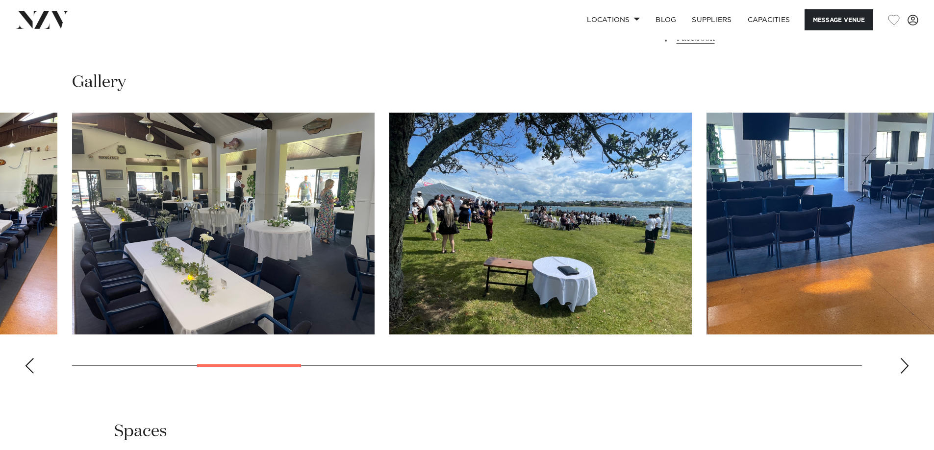
click at [29, 364] on div "Previous slide" at bounding box center [30, 366] width 10 height 16
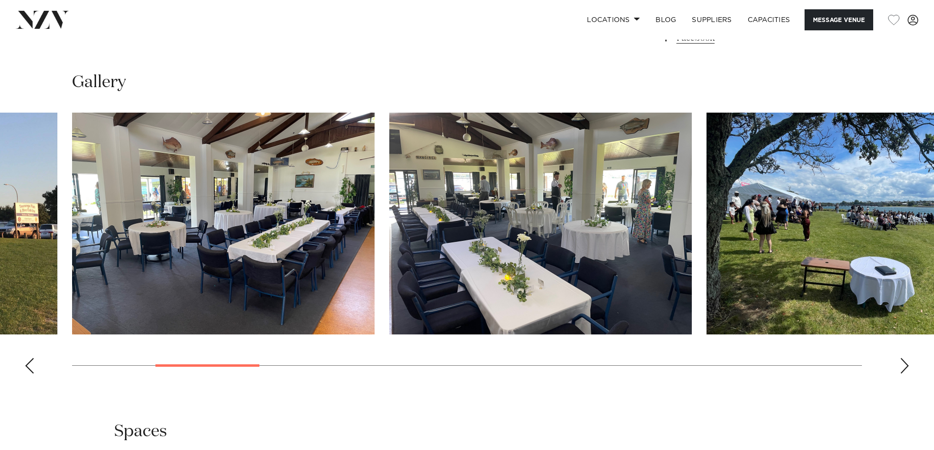
click at [29, 364] on div "Previous slide" at bounding box center [30, 366] width 10 height 16
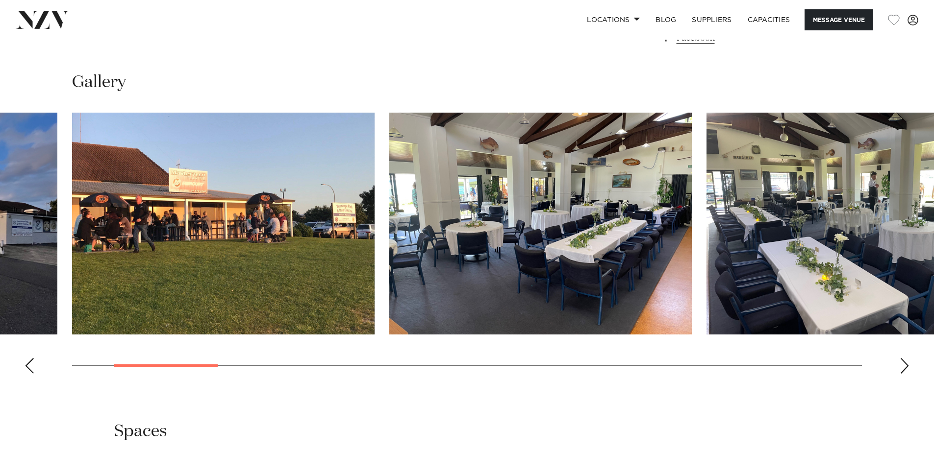
click at [29, 364] on div "Previous slide" at bounding box center [30, 366] width 10 height 16
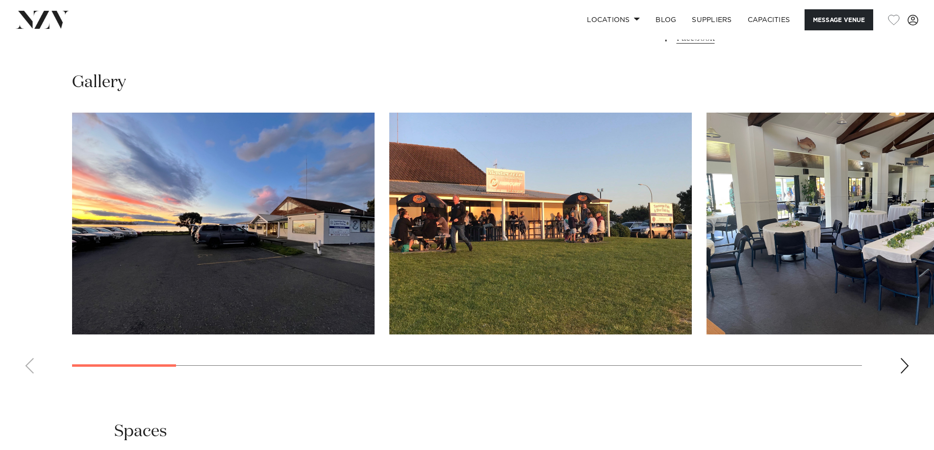
click at [29, 364] on swiper-container at bounding box center [467, 247] width 934 height 269
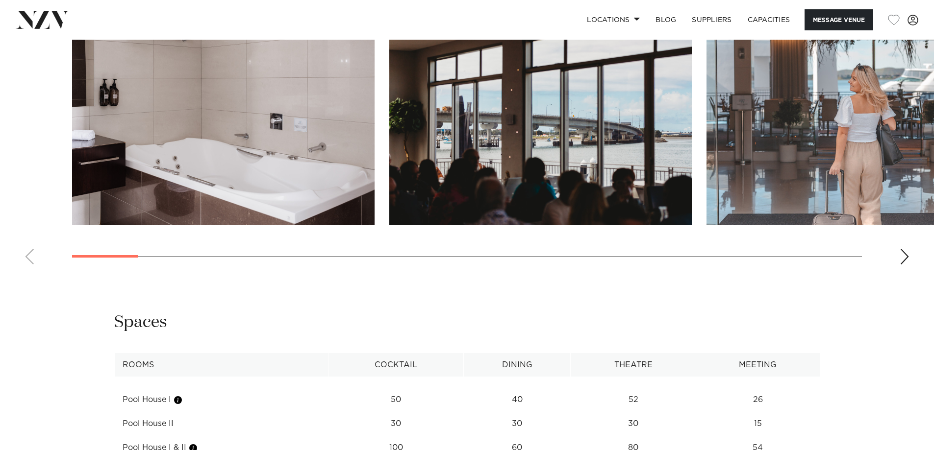
scroll to position [1078, 0]
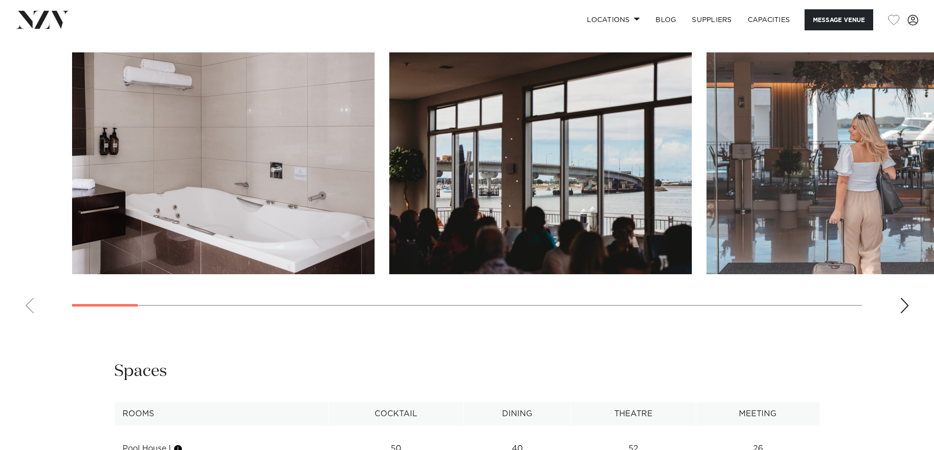
click at [900, 298] on div "Next slide" at bounding box center [904, 306] width 10 height 16
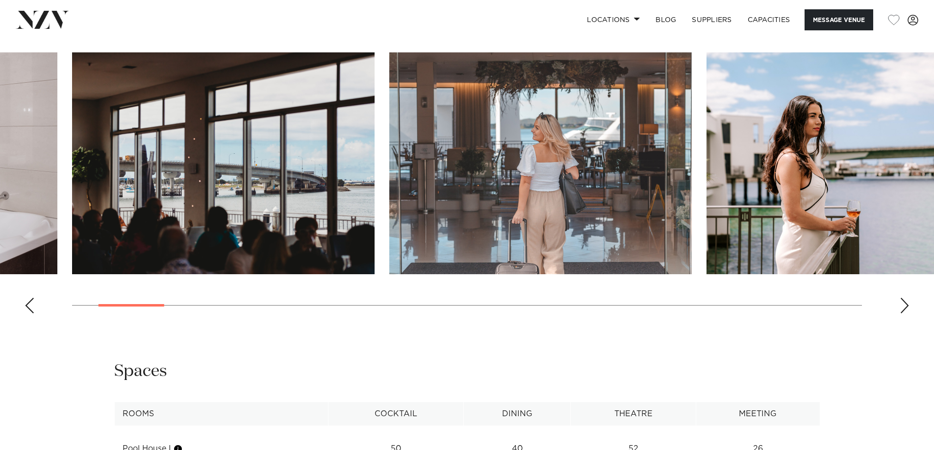
click at [902, 298] on div "Next slide" at bounding box center [904, 306] width 10 height 16
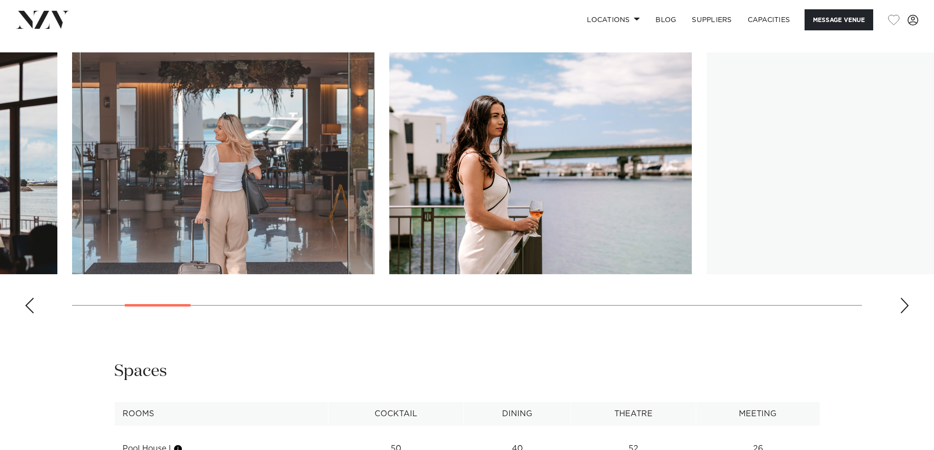
click at [902, 298] on div "Next slide" at bounding box center [904, 306] width 10 height 16
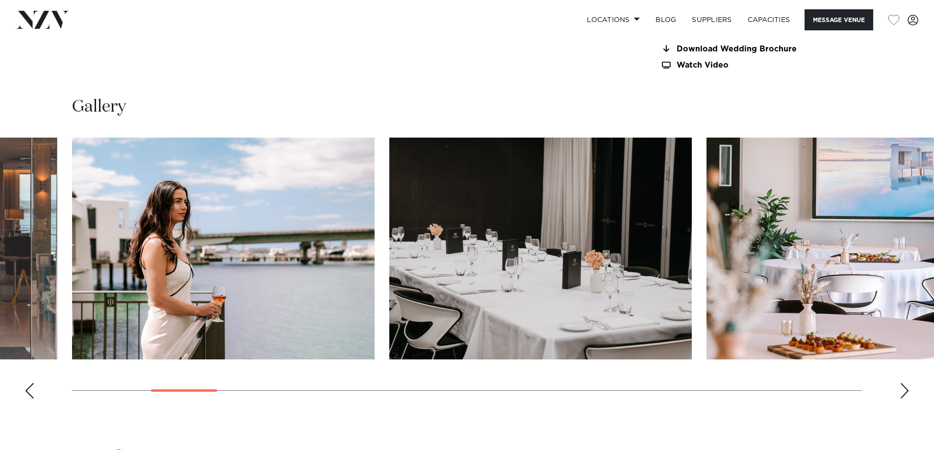
scroll to position [980, 0]
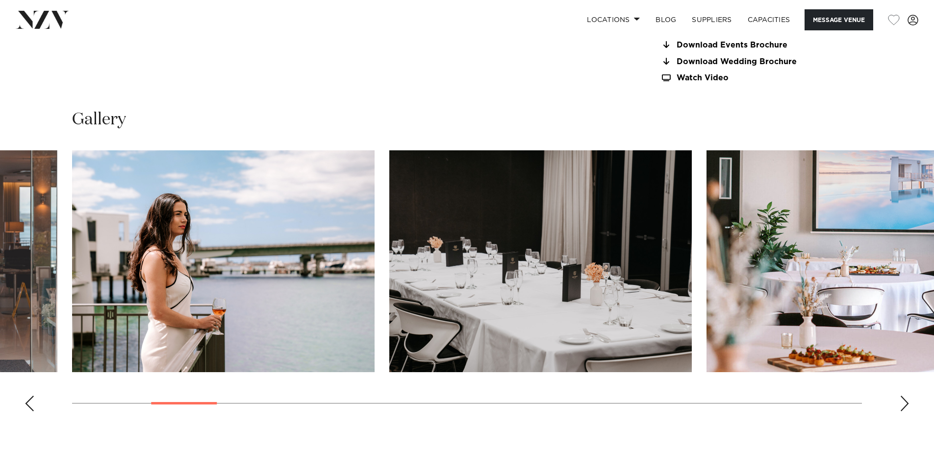
click at [901, 396] on div "Next slide" at bounding box center [904, 404] width 10 height 16
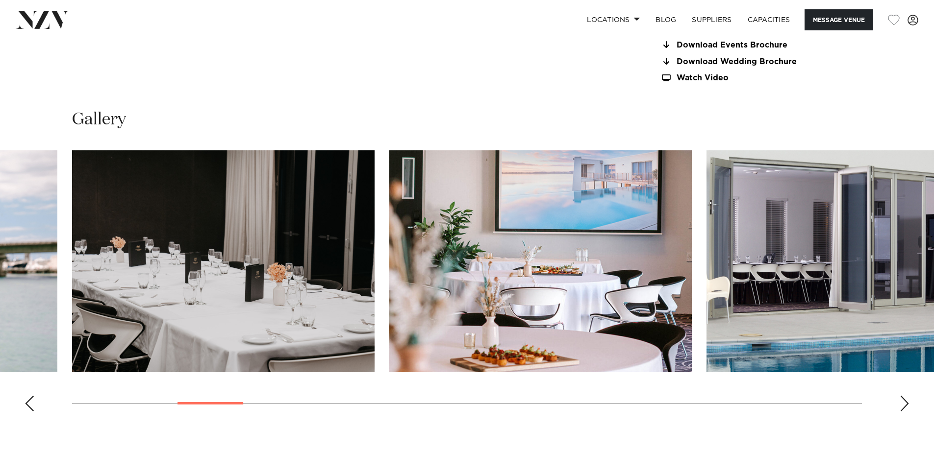
click at [901, 396] on div "Next slide" at bounding box center [904, 404] width 10 height 16
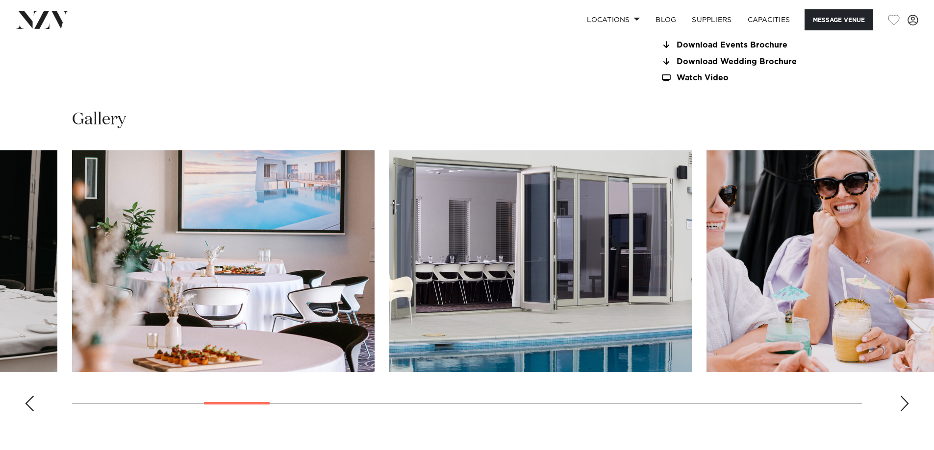
click at [901, 396] on div "Next slide" at bounding box center [904, 404] width 10 height 16
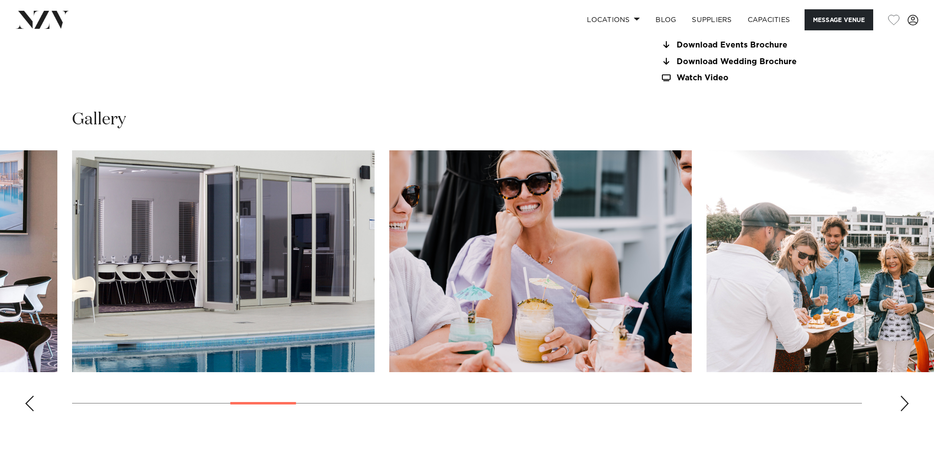
click at [901, 396] on div "Next slide" at bounding box center [904, 404] width 10 height 16
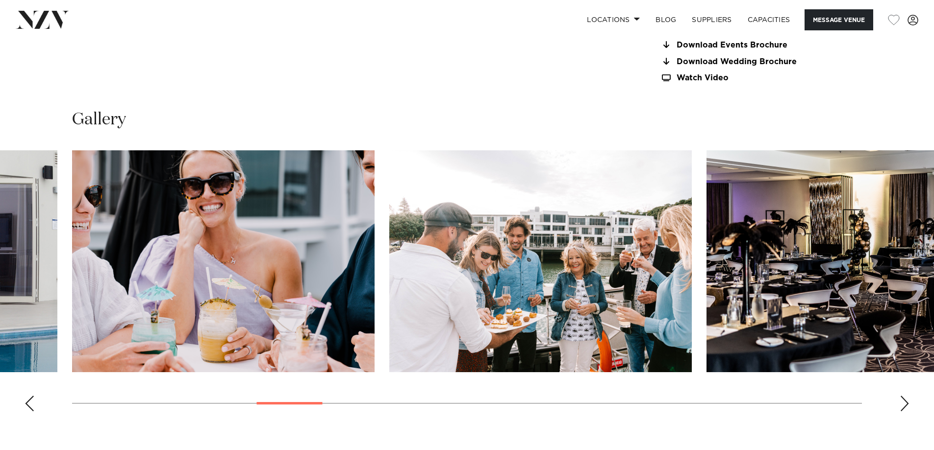
click at [901, 396] on div "Next slide" at bounding box center [904, 404] width 10 height 16
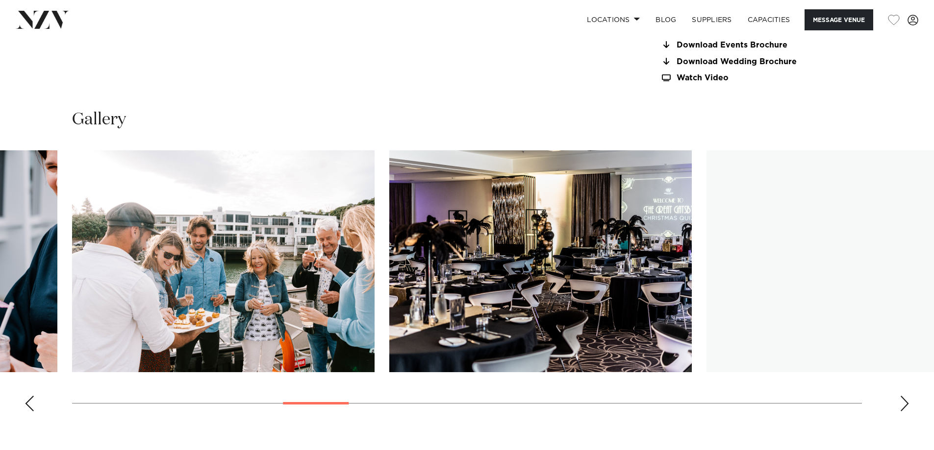
click at [901, 396] on div "Next slide" at bounding box center [904, 404] width 10 height 16
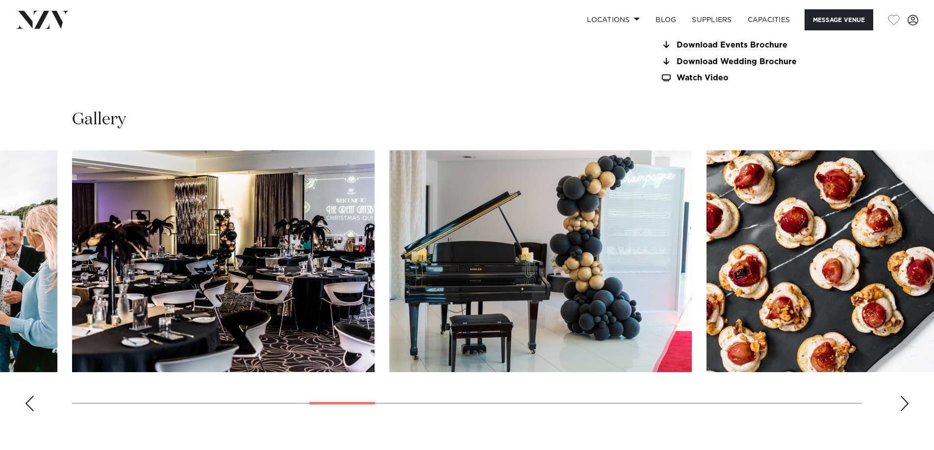
click at [901, 396] on div "Next slide" at bounding box center [904, 404] width 10 height 16
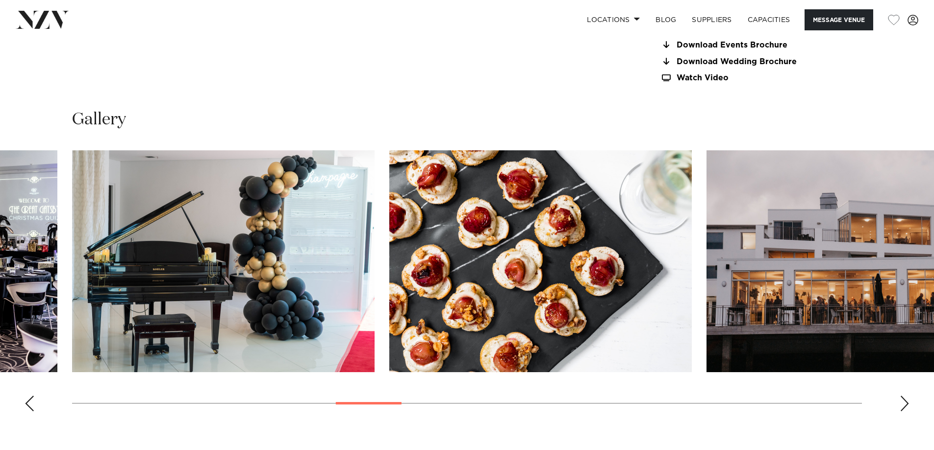
click at [901, 396] on div "Next slide" at bounding box center [904, 404] width 10 height 16
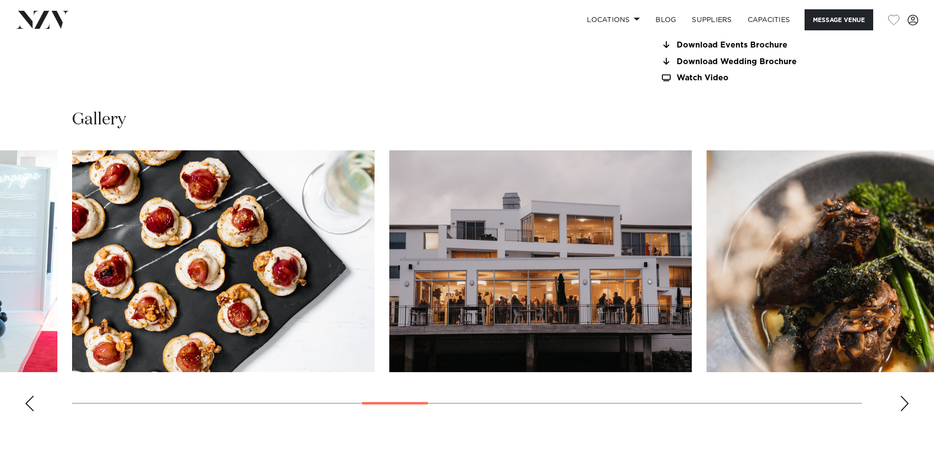
click at [901, 396] on div "Next slide" at bounding box center [904, 404] width 10 height 16
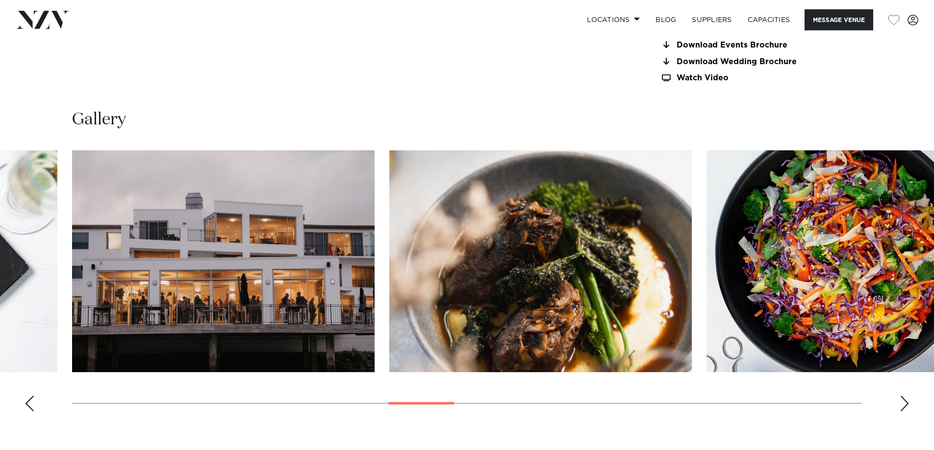
click at [901, 396] on div "Next slide" at bounding box center [904, 404] width 10 height 16
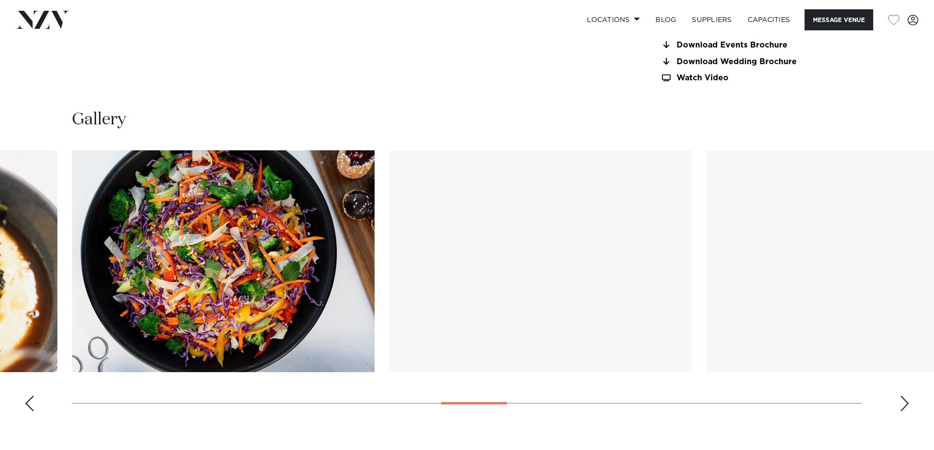
click at [901, 396] on div "Next slide" at bounding box center [904, 404] width 10 height 16
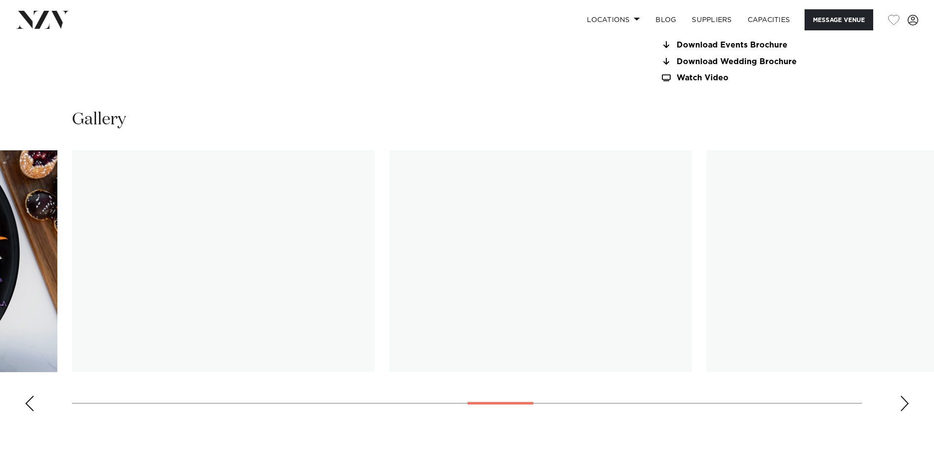
click at [901, 396] on div "Next slide" at bounding box center [904, 404] width 10 height 16
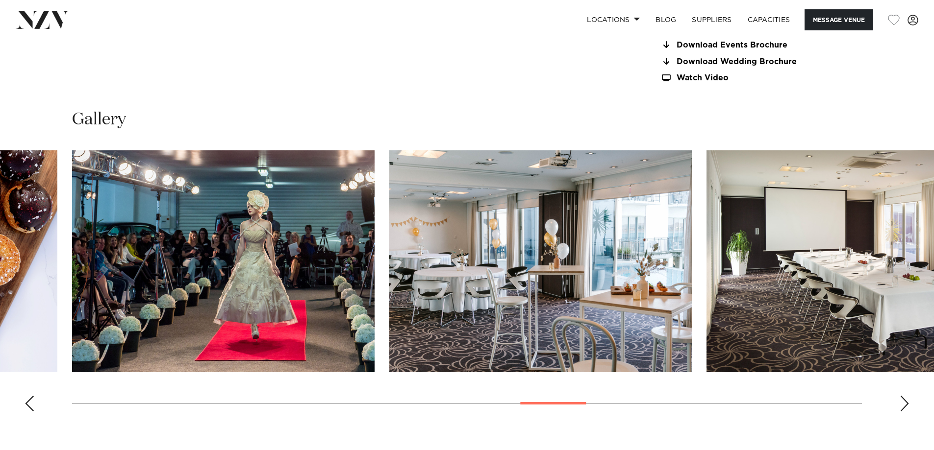
click at [900, 396] on div "Next slide" at bounding box center [904, 404] width 10 height 16
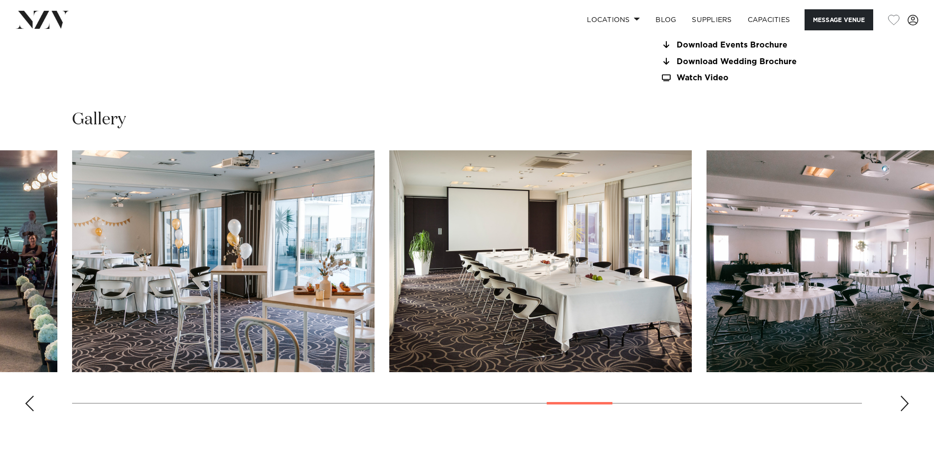
click at [900, 396] on div "Next slide" at bounding box center [904, 404] width 10 height 16
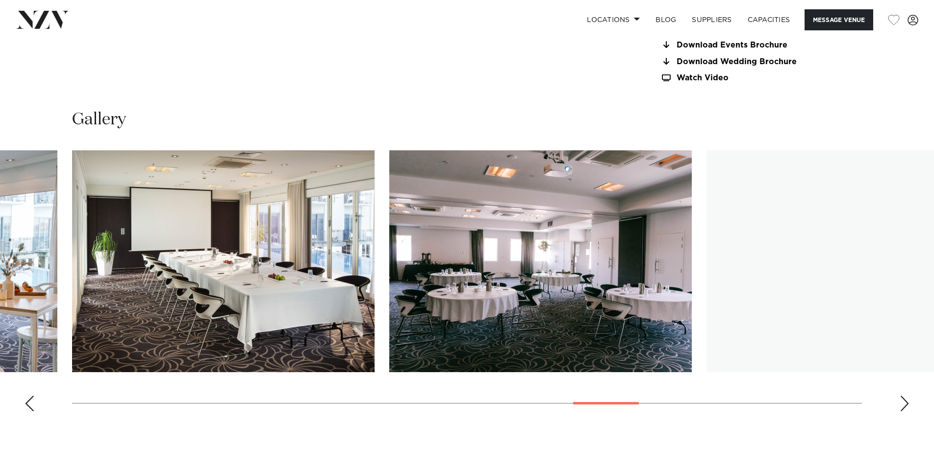
click at [900, 396] on div "Next slide" at bounding box center [904, 404] width 10 height 16
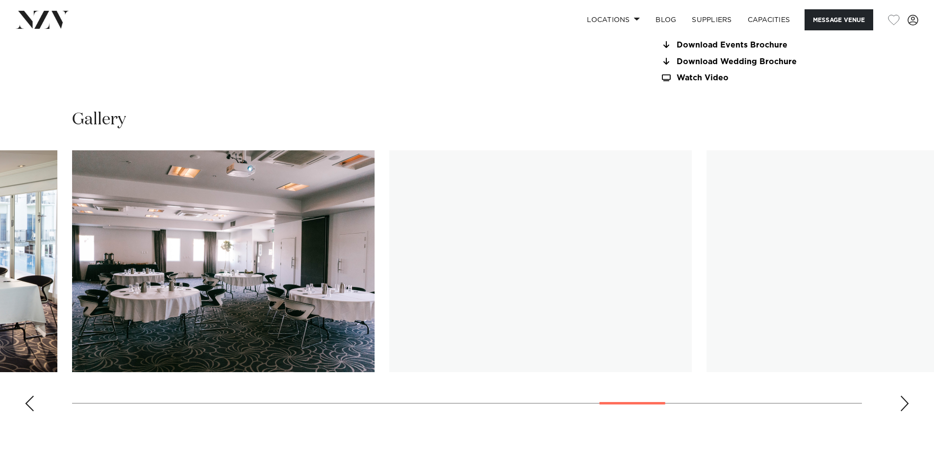
click at [900, 396] on div "Next slide" at bounding box center [904, 404] width 10 height 16
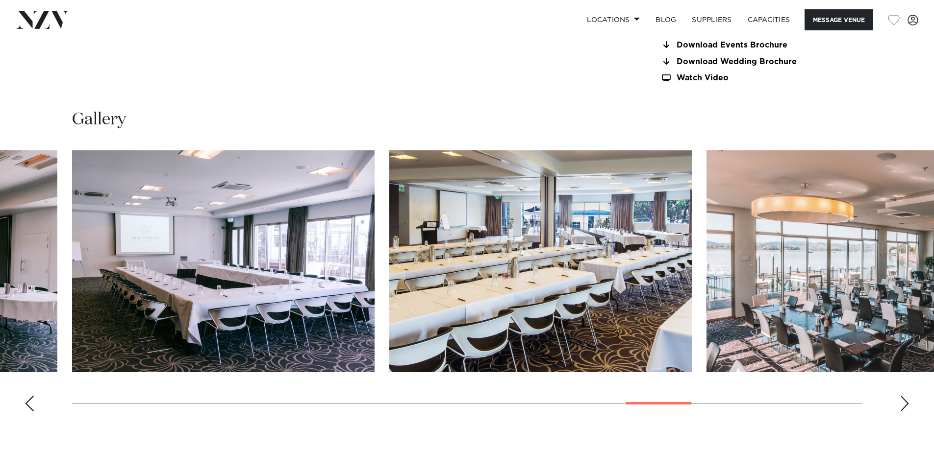
click at [900, 396] on div "Next slide" at bounding box center [904, 404] width 10 height 16
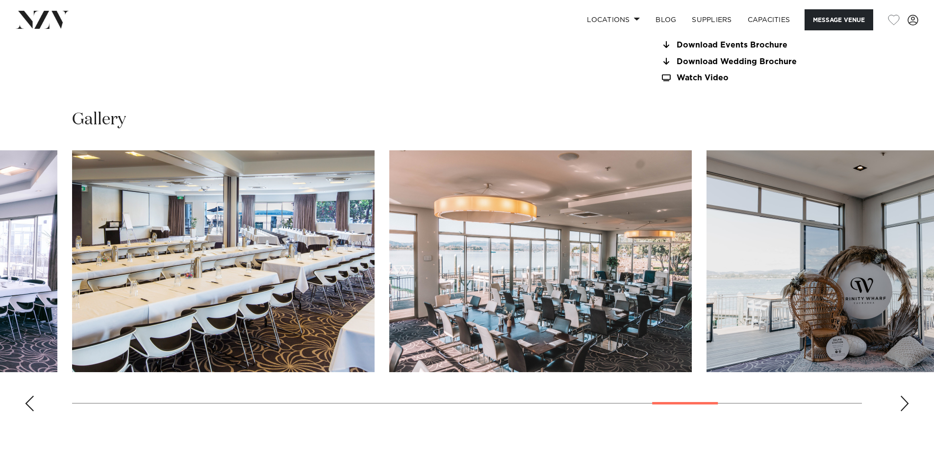
click at [900, 396] on div "Next slide" at bounding box center [904, 404] width 10 height 16
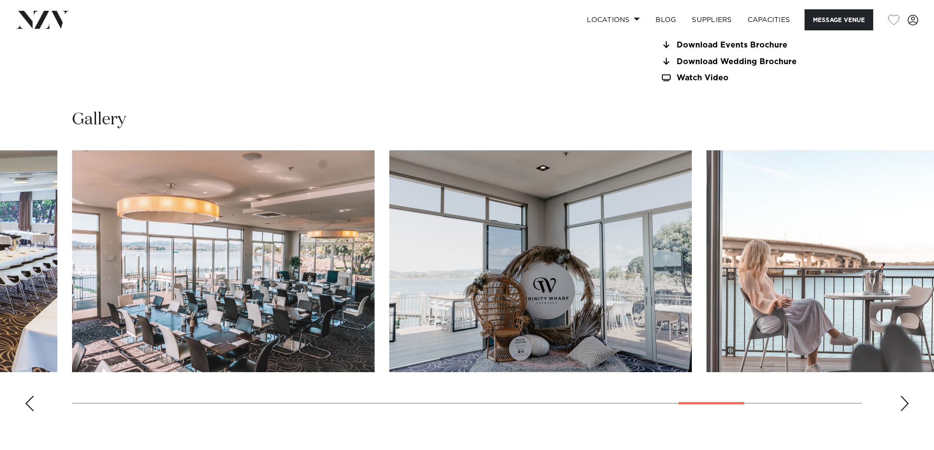
click at [900, 396] on div "Next slide" at bounding box center [904, 404] width 10 height 16
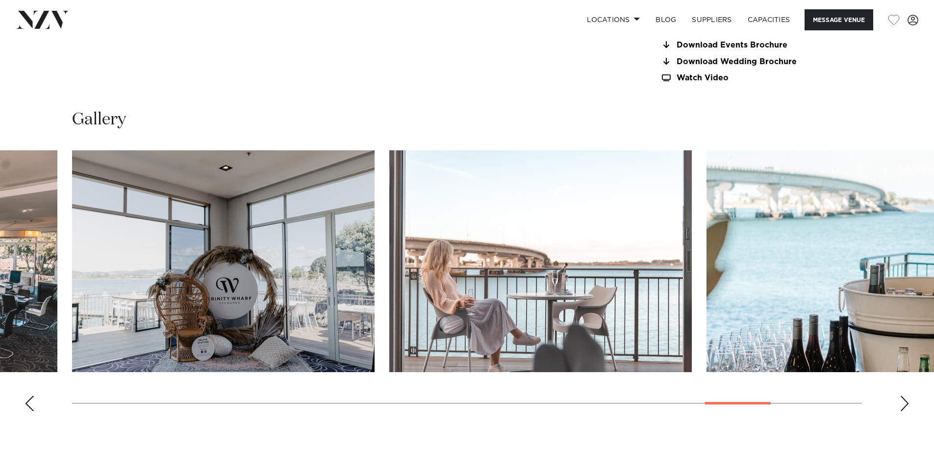
click at [900, 396] on div "Next slide" at bounding box center [904, 404] width 10 height 16
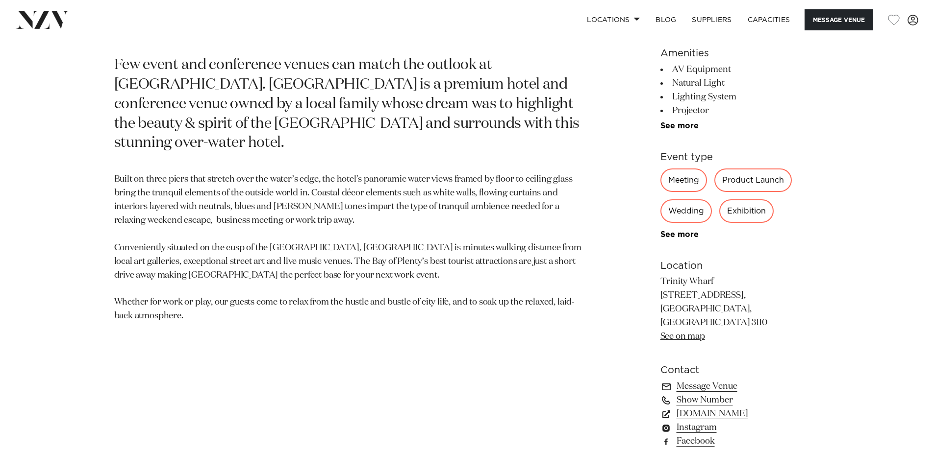
scroll to position [490, 0]
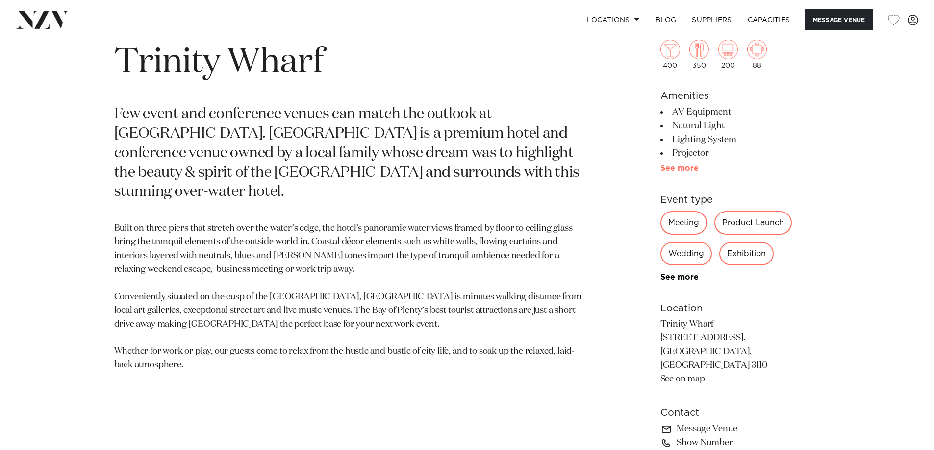
click at [679, 172] on link "See more" at bounding box center [698, 169] width 76 height 8
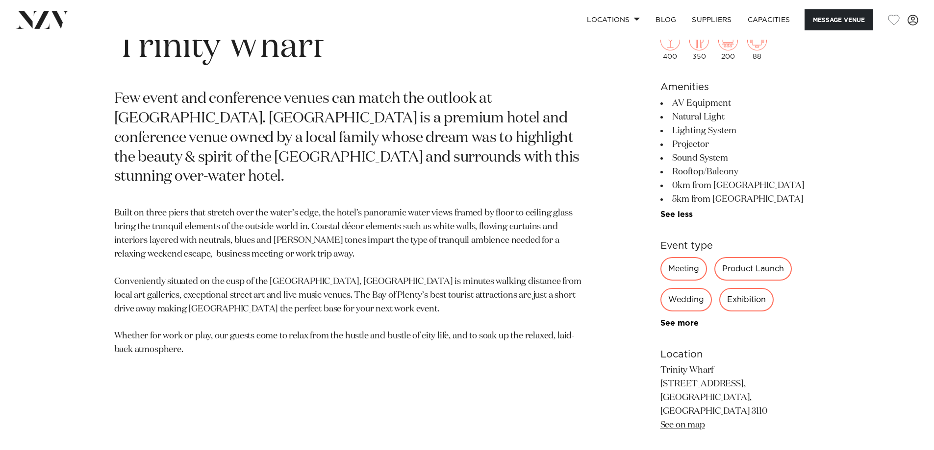
scroll to position [539, 0]
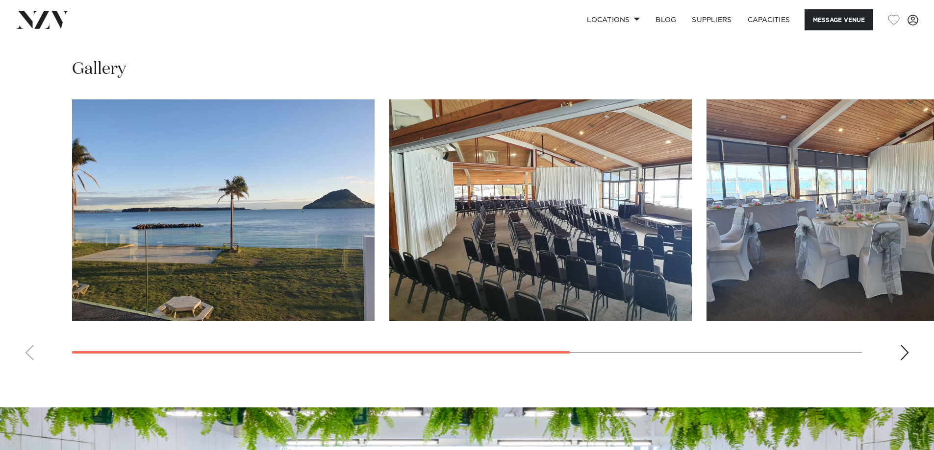
scroll to position [784, 0]
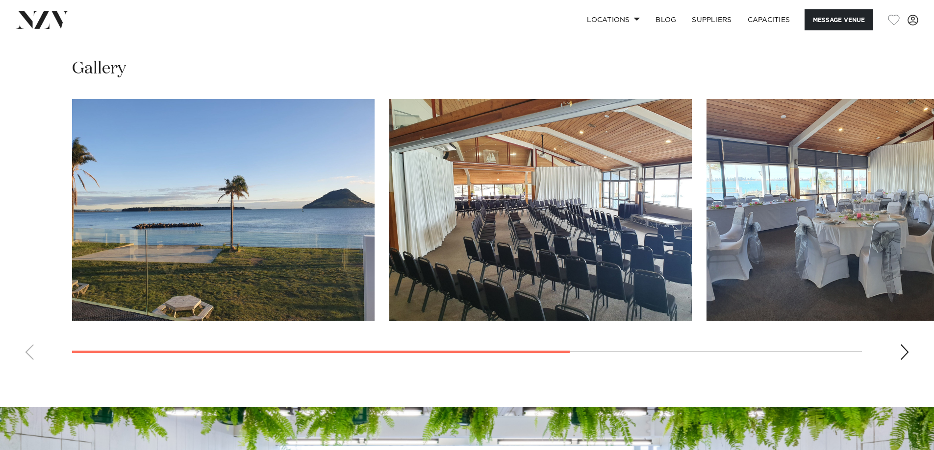
click at [906, 350] on div "Next slide" at bounding box center [904, 353] width 10 height 16
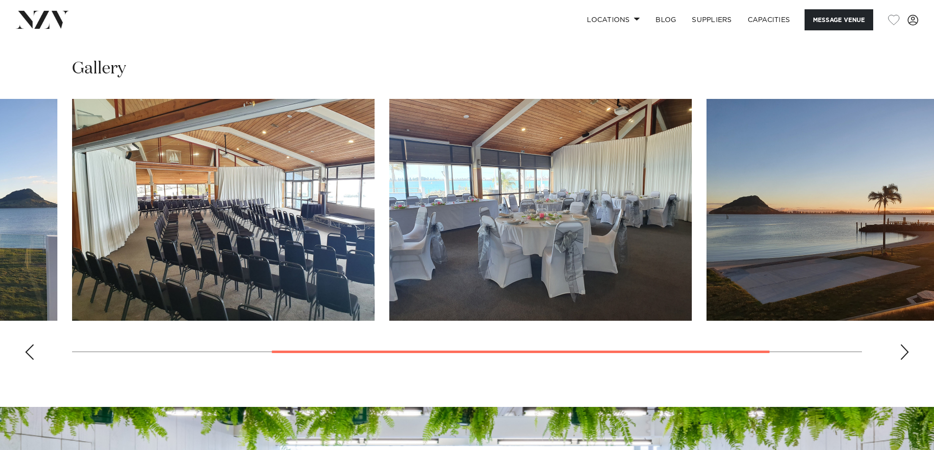
click at [906, 350] on div "Next slide" at bounding box center [904, 353] width 10 height 16
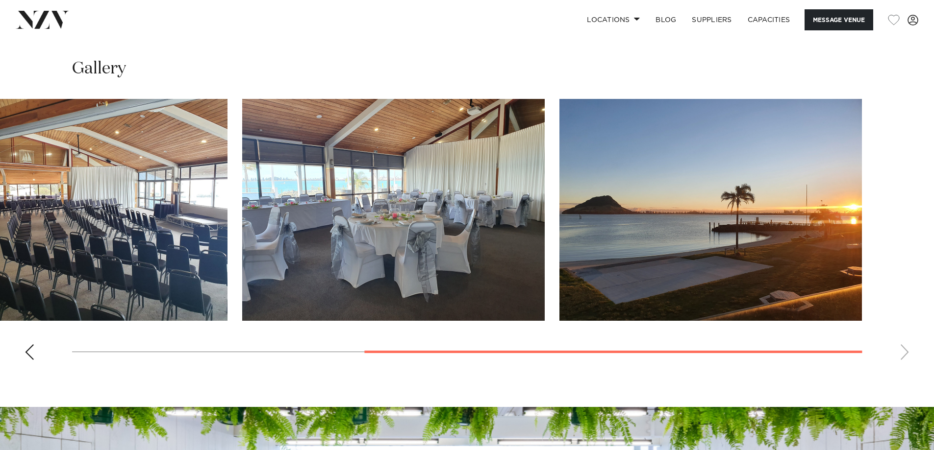
click at [29, 354] on div "Previous slide" at bounding box center [30, 353] width 10 height 16
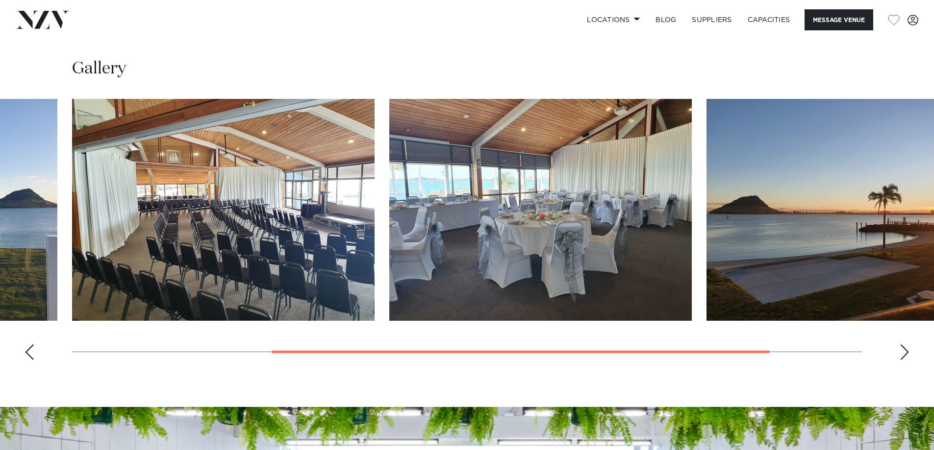
click at [29, 354] on div "Previous slide" at bounding box center [30, 353] width 10 height 16
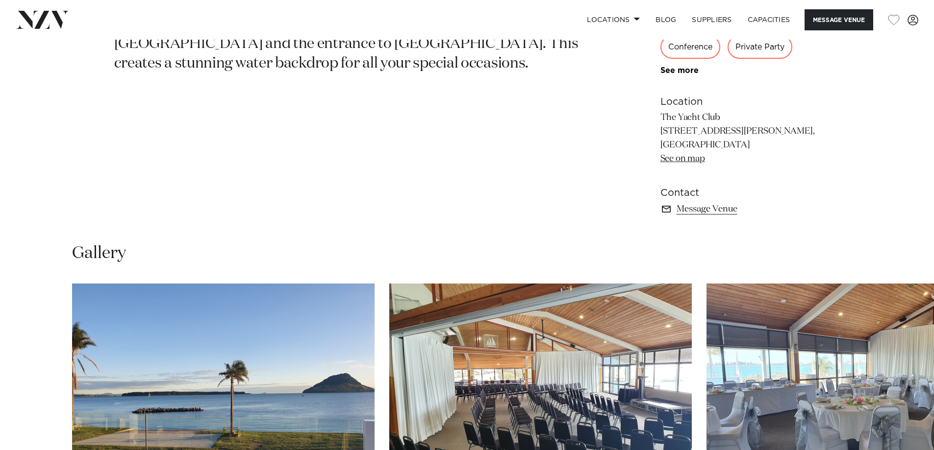
scroll to position [490, 0]
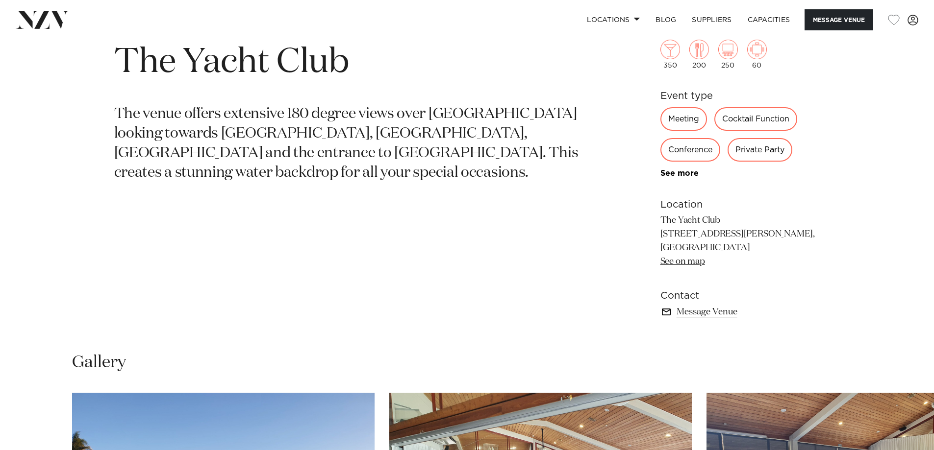
click at [702, 313] on link "Message Venue" at bounding box center [740, 312] width 160 height 14
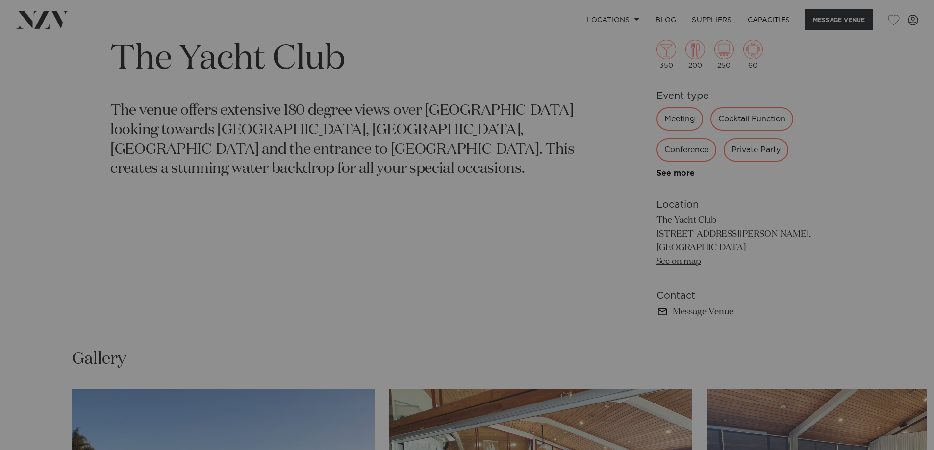
scroll to position [494, 0]
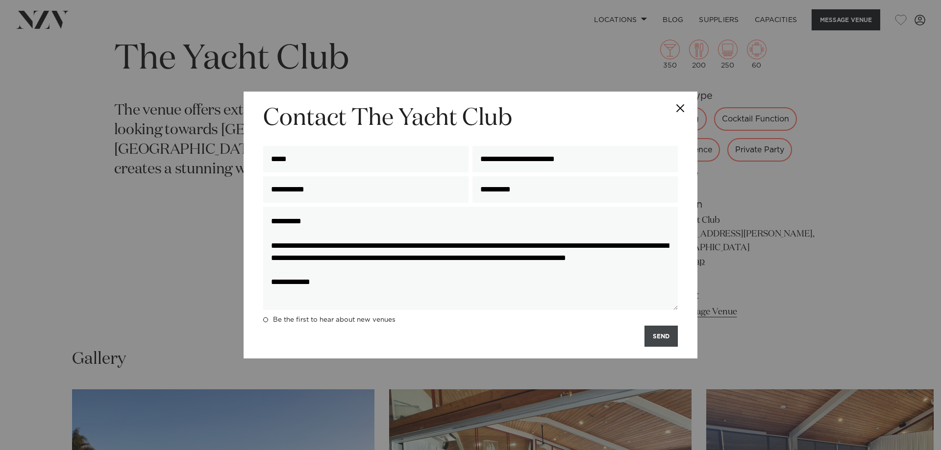
click at [662, 338] on button "SEND" at bounding box center [660, 336] width 33 height 21
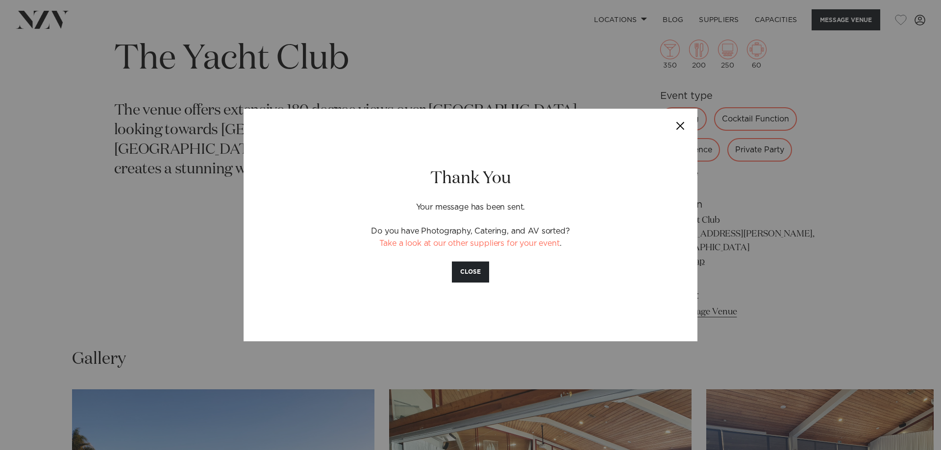
click at [682, 127] on button "Close" at bounding box center [680, 126] width 34 height 34
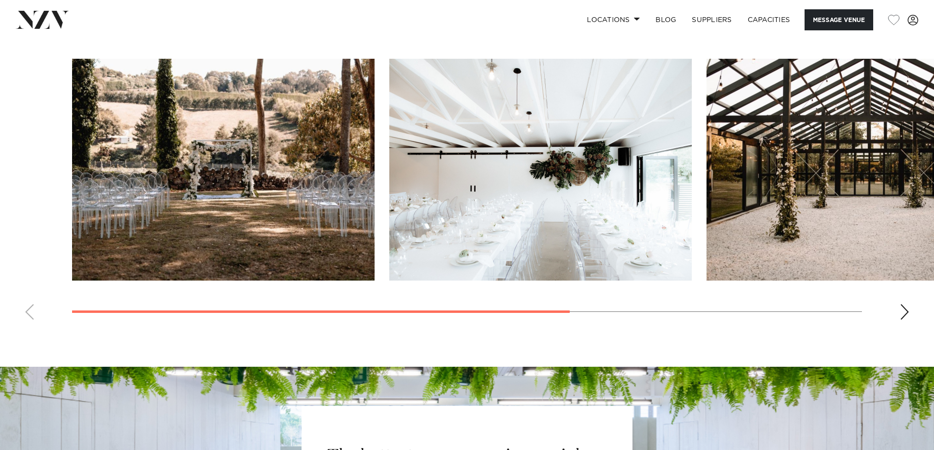
scroll to position [735, 0]
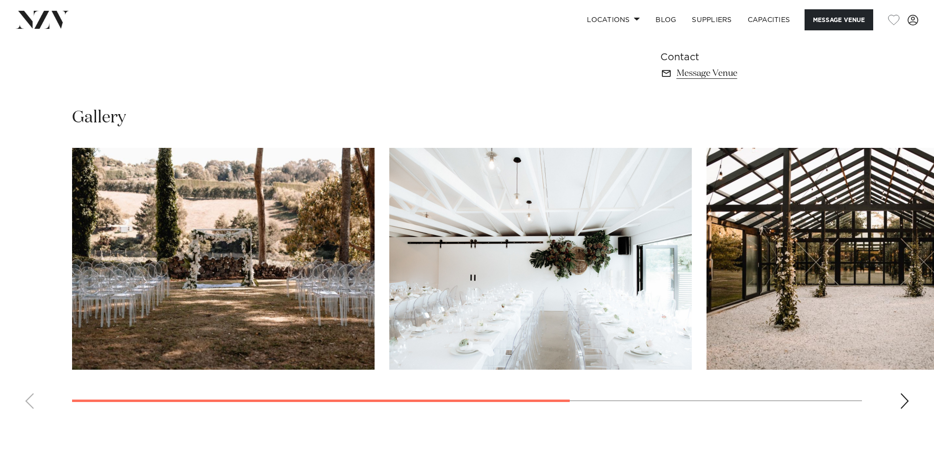
click at [901, 398] on div "Next slide" at bounding box center [904, 402] width 10 height 16
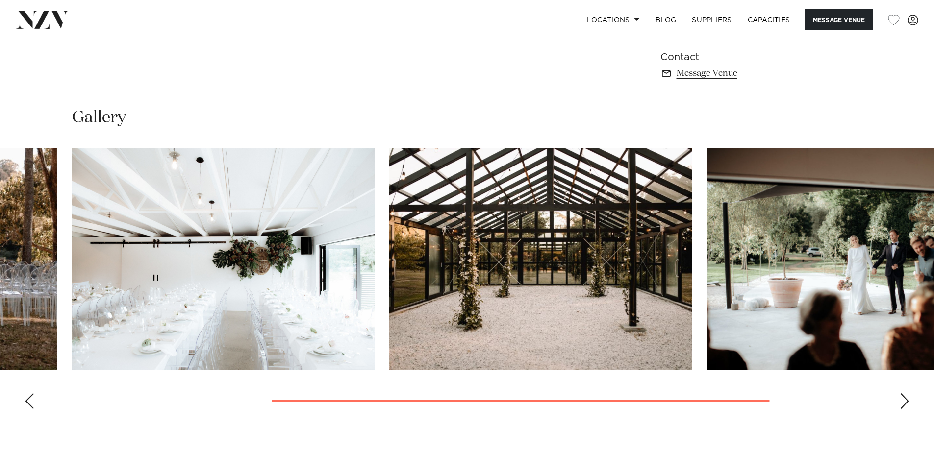
click at [903, 399] on div "Next slide" at bounding box center [904, 402] width 10 height 16
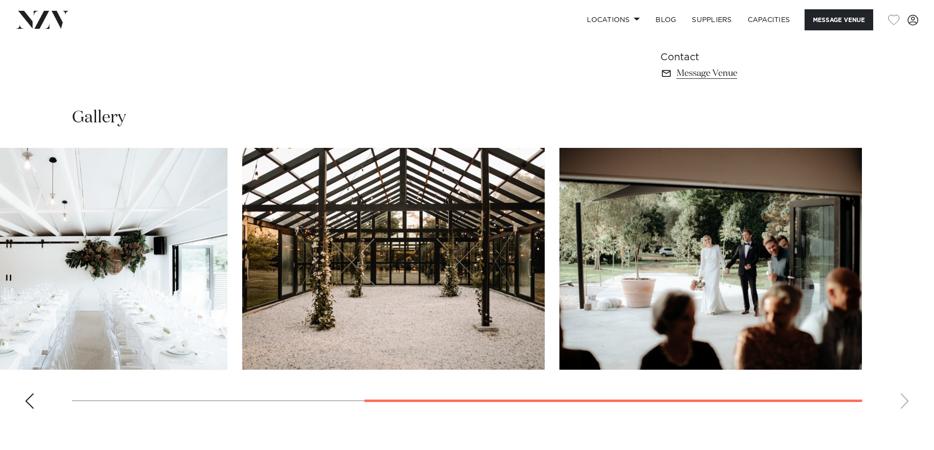
click at [903, 399] on swiper-container at bounding box center [467, 282] width 934 height 269
click at [29, 403] on div "Previous slide" at bounding box center [30, 402] width 10 height 16
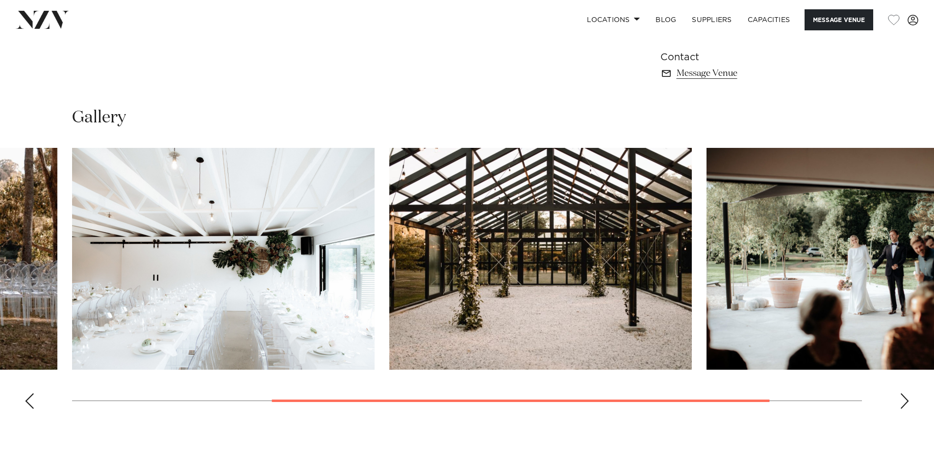
click at [29, 403] on div "Previous slide" at bounding box center [30, 402] width 10 height 16
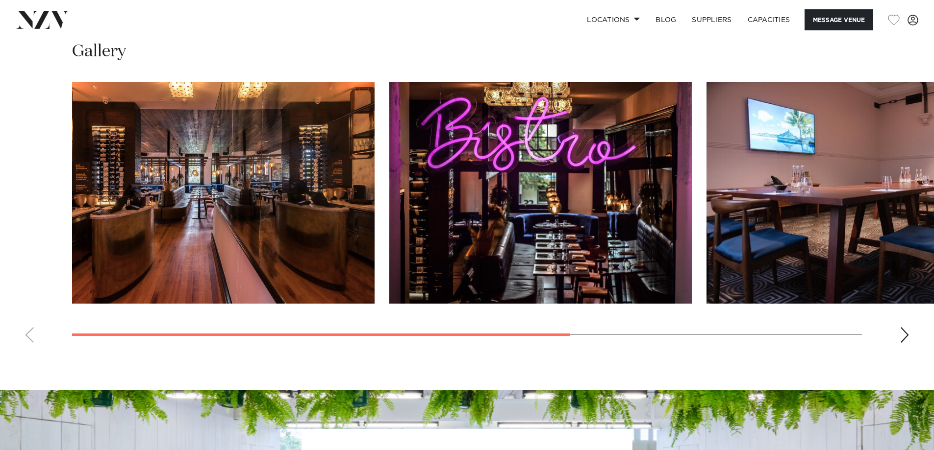
scroll to position [784, 0]
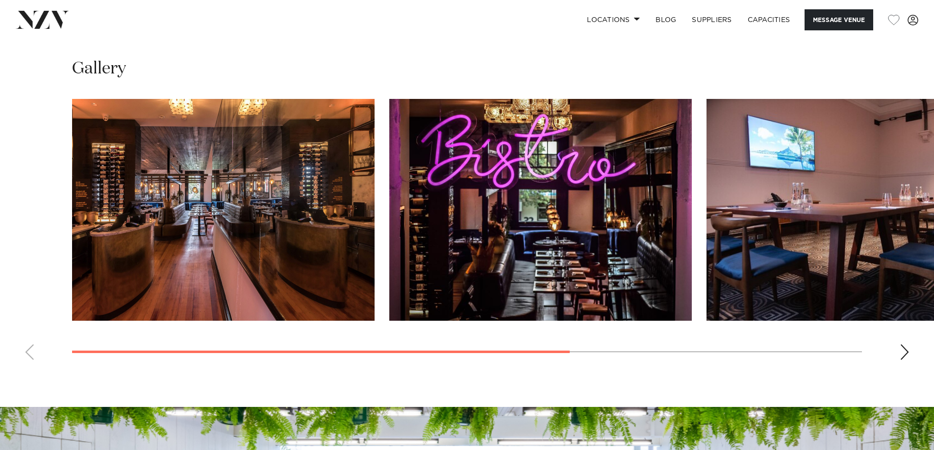
click at [903, 357] on div "Next slide" at bounding box center [904, 353] width 10 height 16
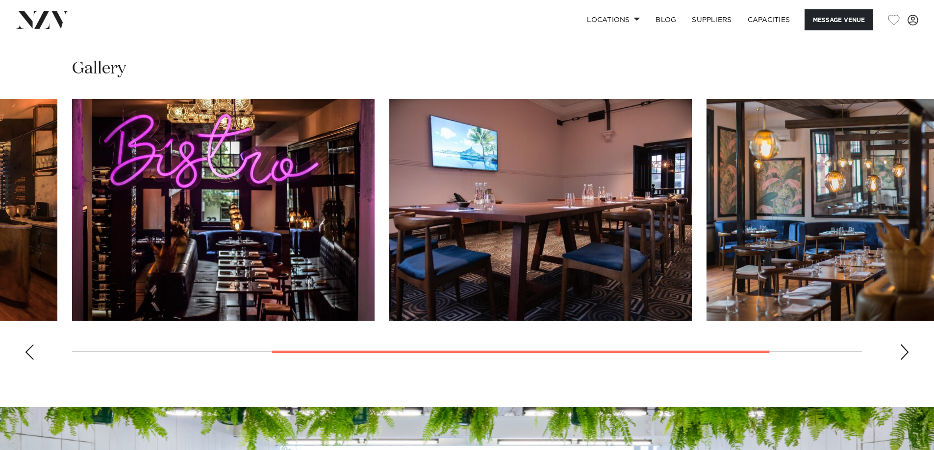
click at [903, 357] on div "Next slide" at bounding box center [904, 353] width 10 height 16
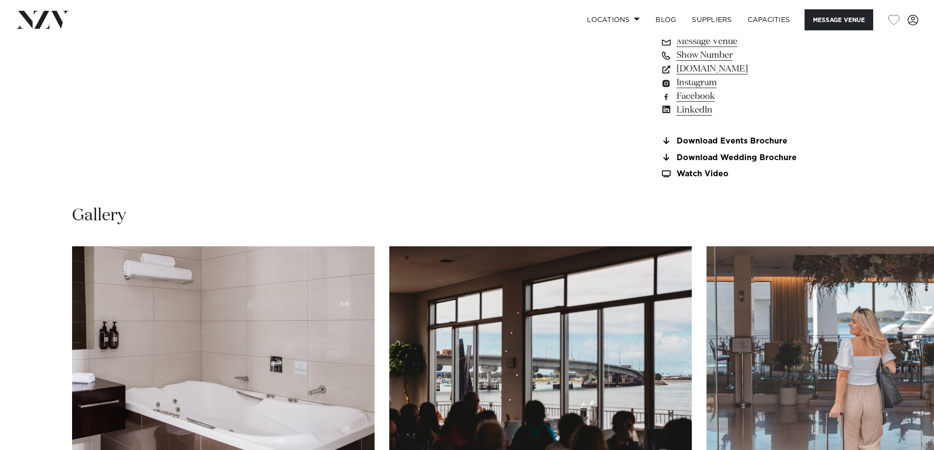
scroll to position [882, 0]
